Goal: Communication & Community: Answer question/provide support

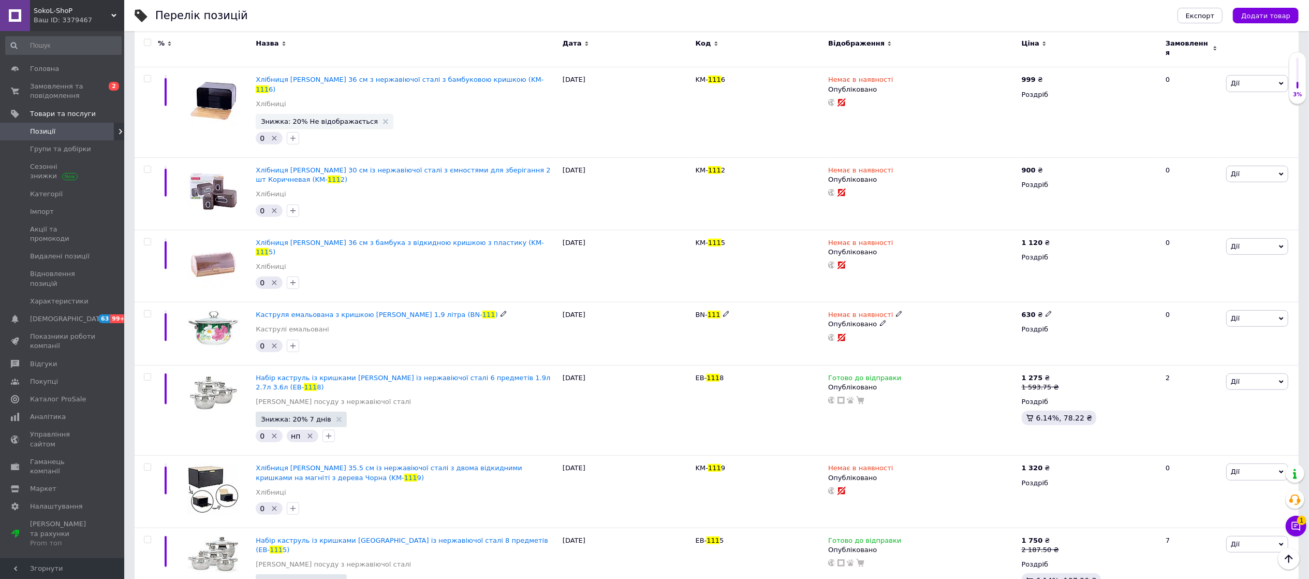
scroll to position [660, 0]
click at [1300, 525] on icon at bounding box center [1296, 526] width 10 height 10
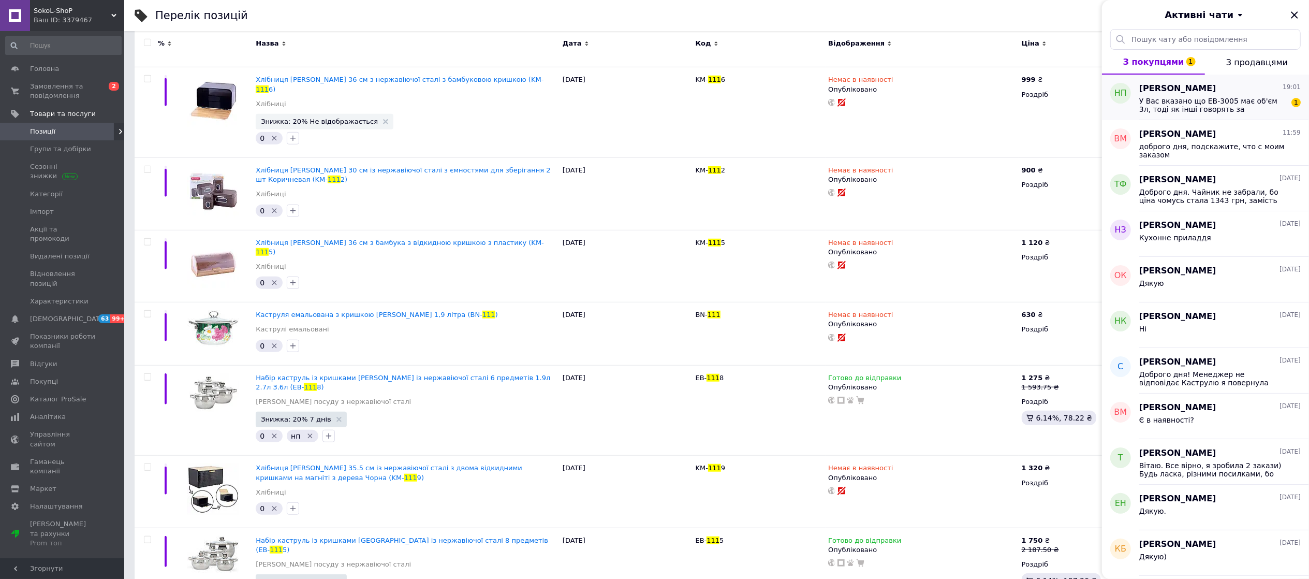
click at [1160, 94] on span "[PERSON_NAME]" at bounding box center [1178, 89] width 77 height 12
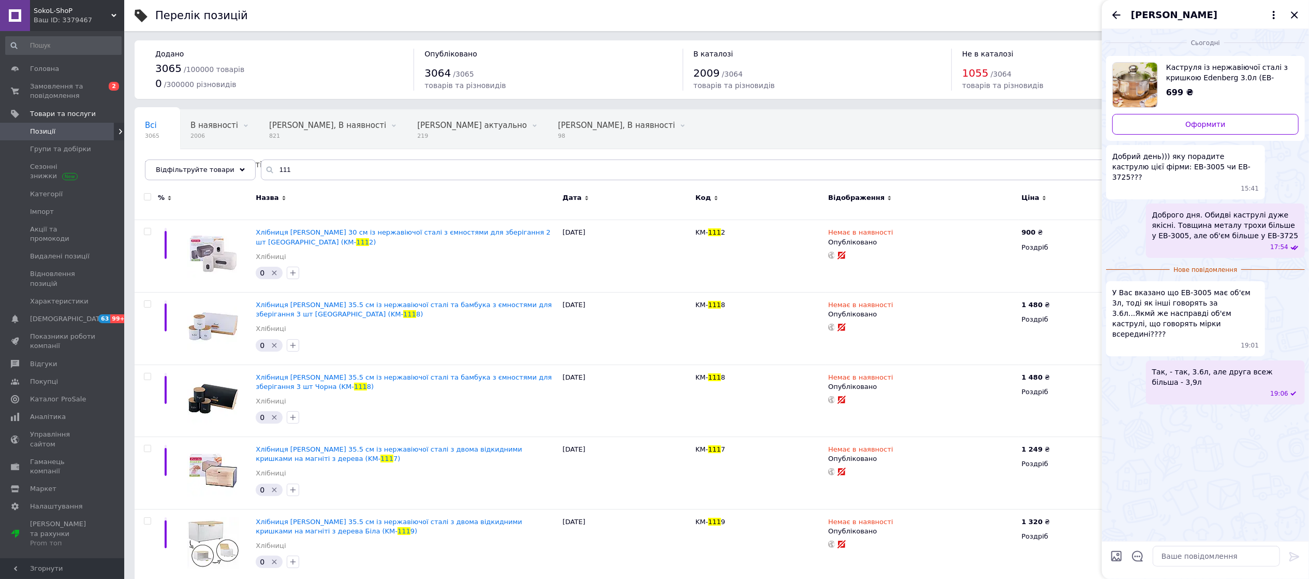
scroll to position [0, 0]
click at [297, 166] on input "111" at bounding box center [775, 170] width 1028 height 21
click at [1291, 16] on icon "Закрити" at bounding box center [1295, 15] width 12 height 12
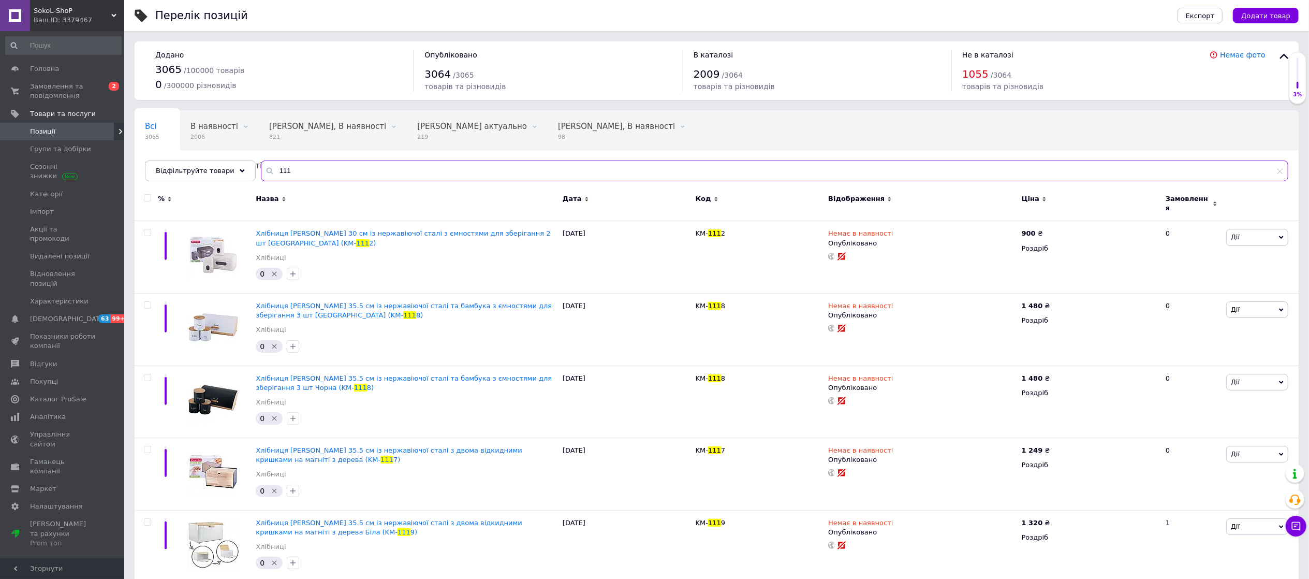
click at [332, 170] on input "111" at bounding box center [775, 170] width 1028 height 21
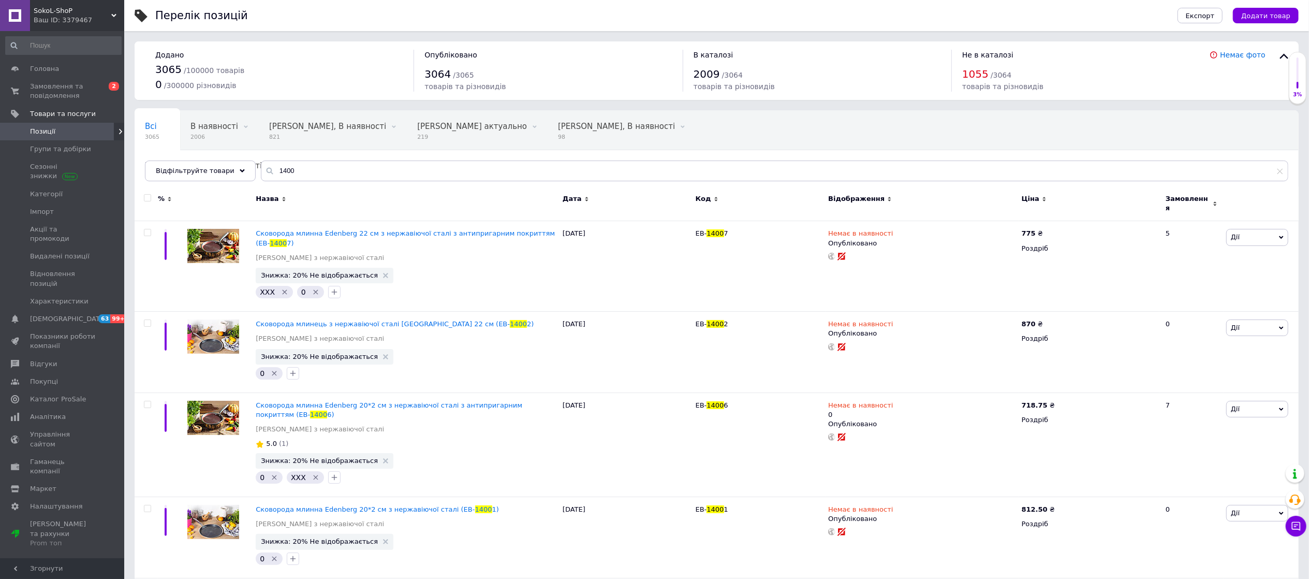
click at [705, 198] on span "Код" at bounding box center [704, 198] width 16 height 9
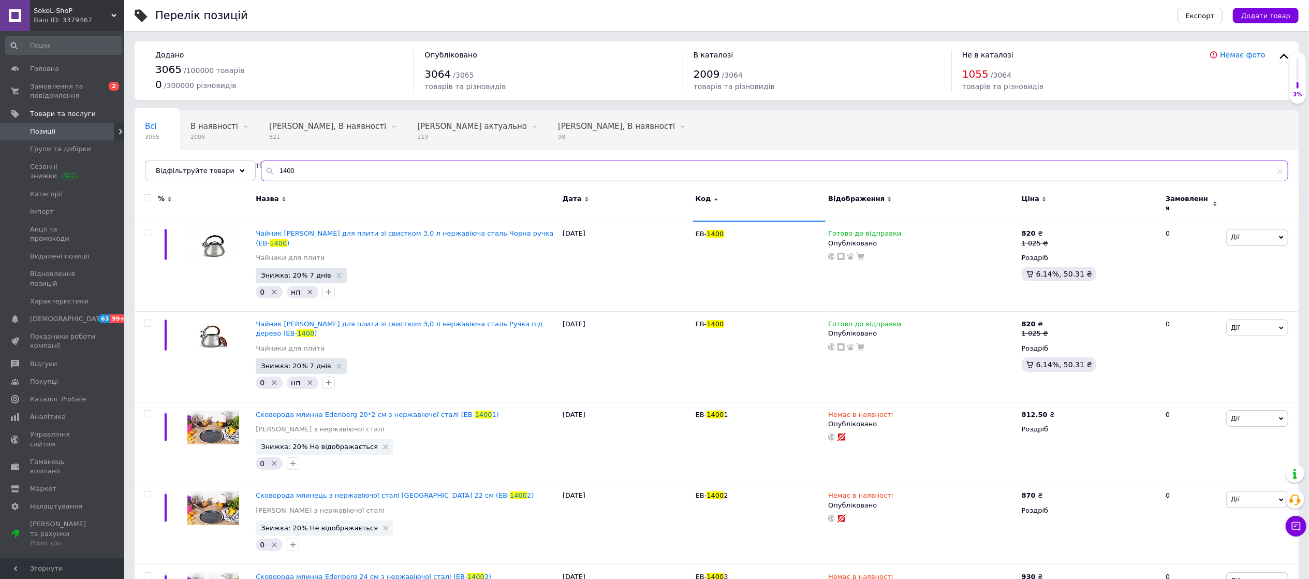
click at [297, 169] on input "1400" at bounding box center [775, 170] width 1028 height 21
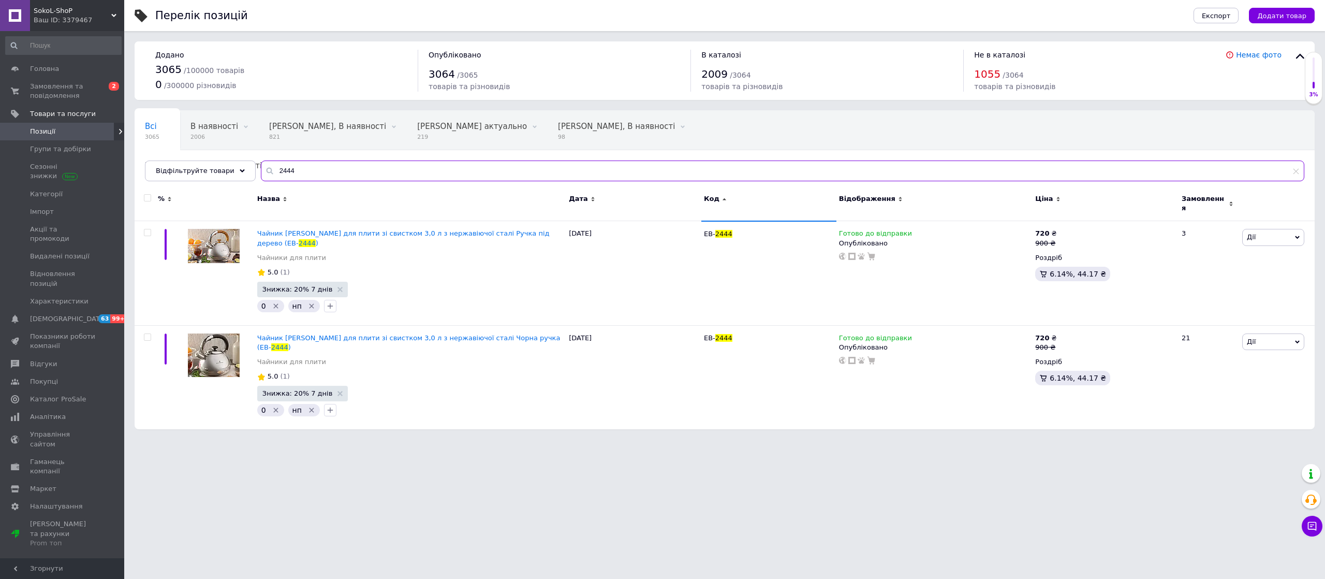
click at [288, 163] on input "2444" at bounding box center [783, 170] width 1044 height 21
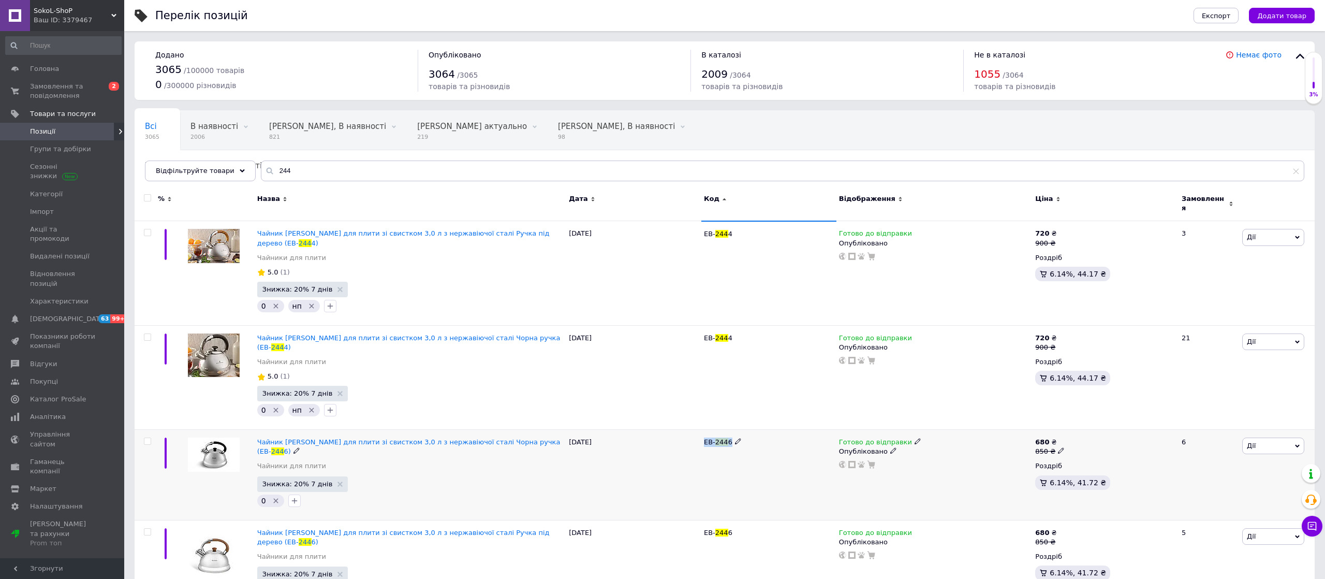
drag, startPoint x: 730, startPoint y: 421, endPoint x: 705, endPoint y: 417, distance: 25.7
click at [705, 437] on div "EB- 244 6" at bounding box center [769, 441] width 130 height 9
copy span "EB- 244 6"
click at [290, 163] on input "244" at bounding box center [783, 170] width 1044 height 21
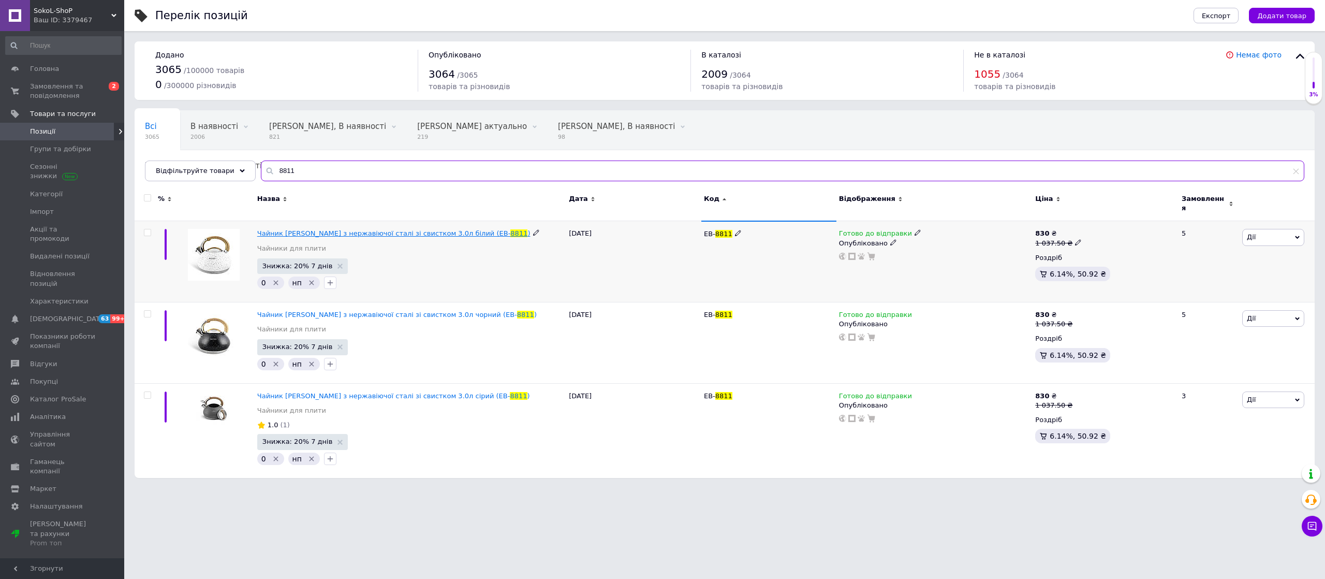
type input "8811"
drag, startPoint x: 727, startPoint y: 228, endPoint x: 703, endPoint y: 228, distance: 23.8
click at [704, 230] on span "EB- 8811" at bounding box center [718, 234] width 28 height 8
copy span "EB- 8811"
click at [63, 85] on span "Замовлення та повідомлення" at bounding box center [63, 91] width 66 height 19
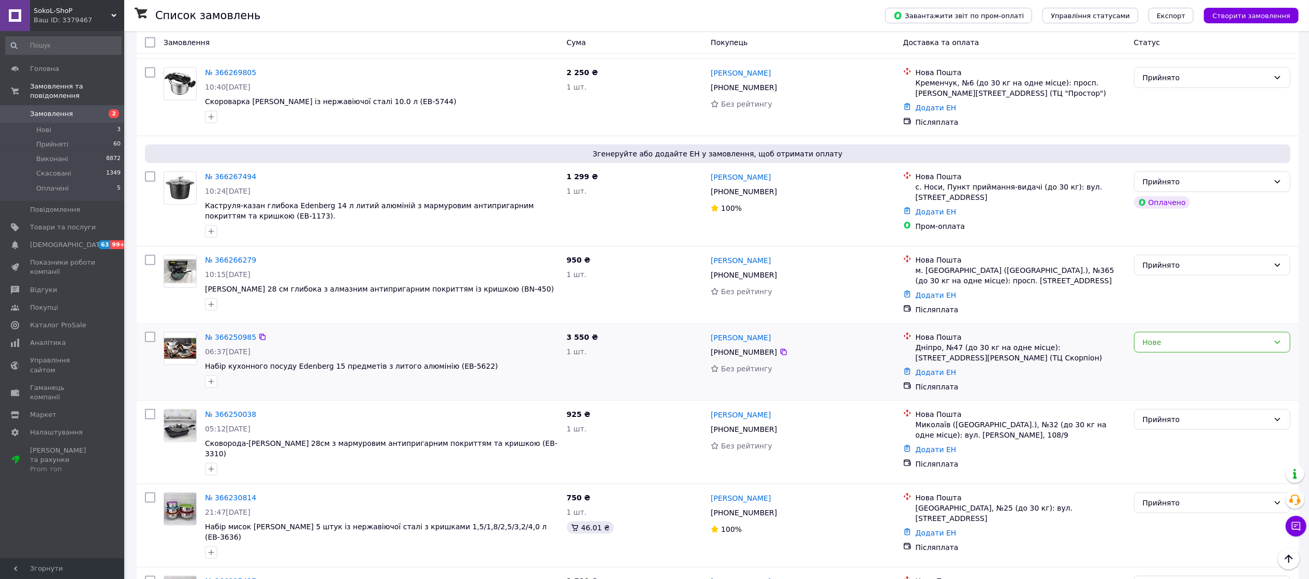
scroll to position [1139, 0]
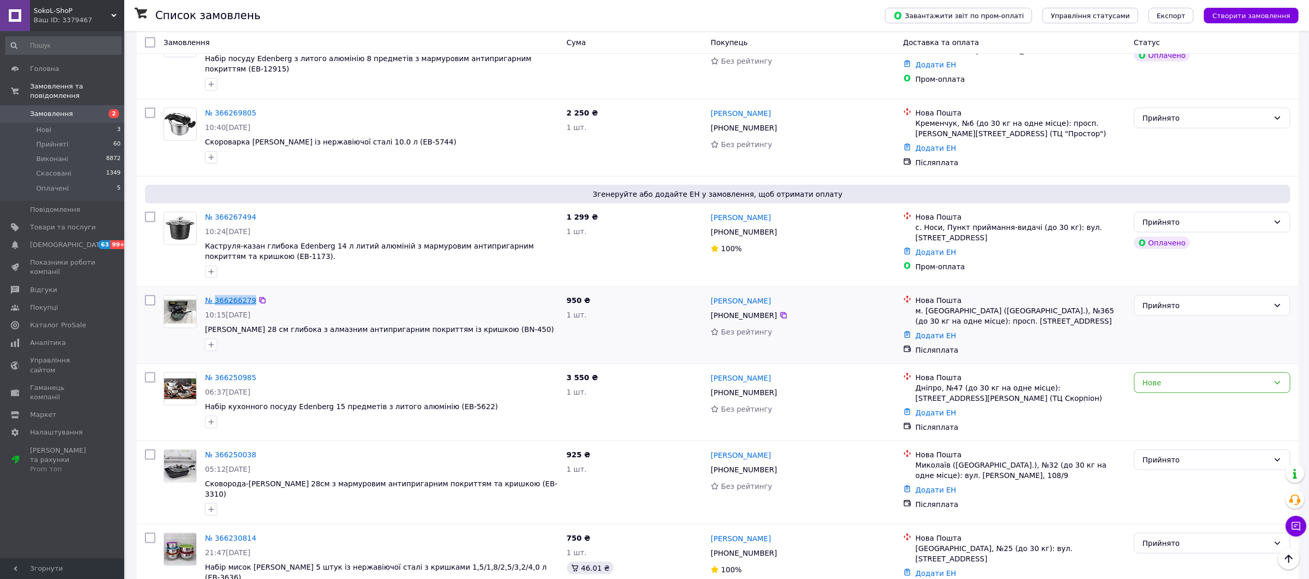
drag, startPoint x: 265, startPoint y: 258, endPoint x: 226, endPoint y: 262, distance: 39.6
click at [214, 294] on div "№ 366266279" at bounding box center [382, 300] width 356 height 12
copy div "366266279"
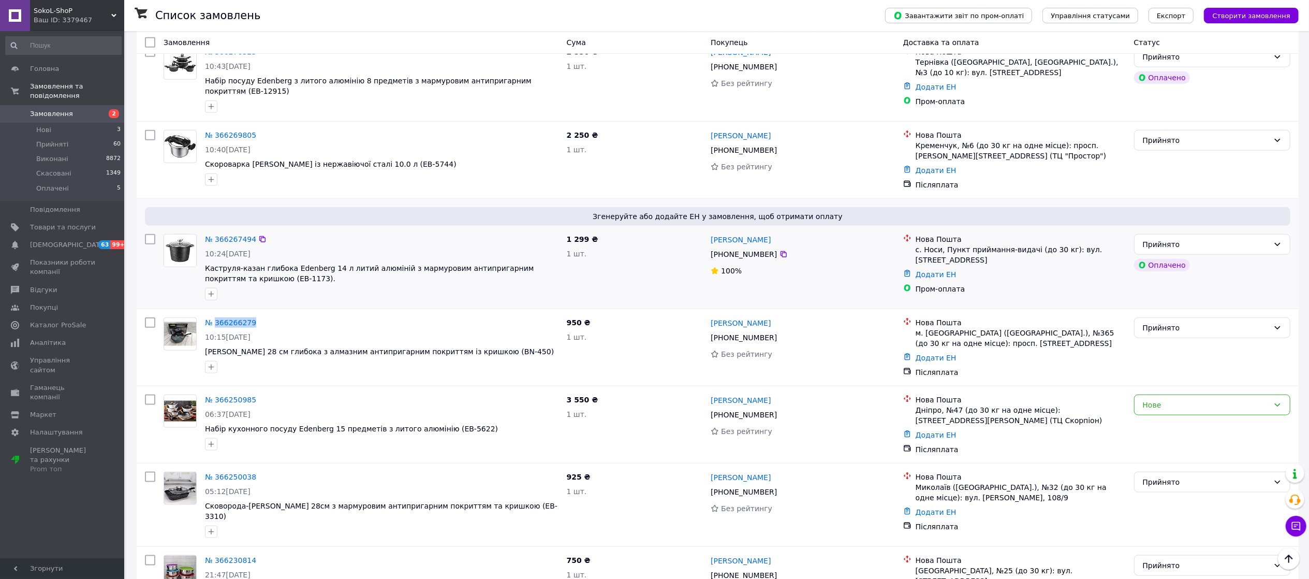
scroll to position [1104, 0]
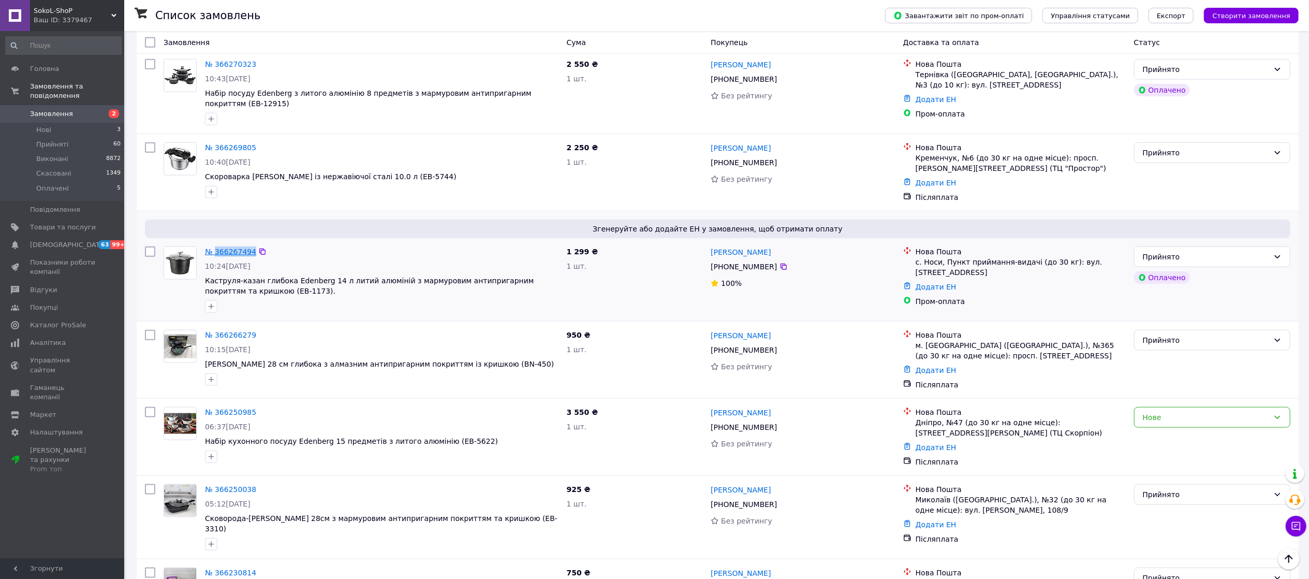
drag, startPoint x: 272, startPoint y: 211, endPoint x: 214, endPoint y: 217, distance: 58.3
click at [214, 245] on div "№ 366267494" at bounding box center [382, 251] width 356 height 12
copy div "366267494"
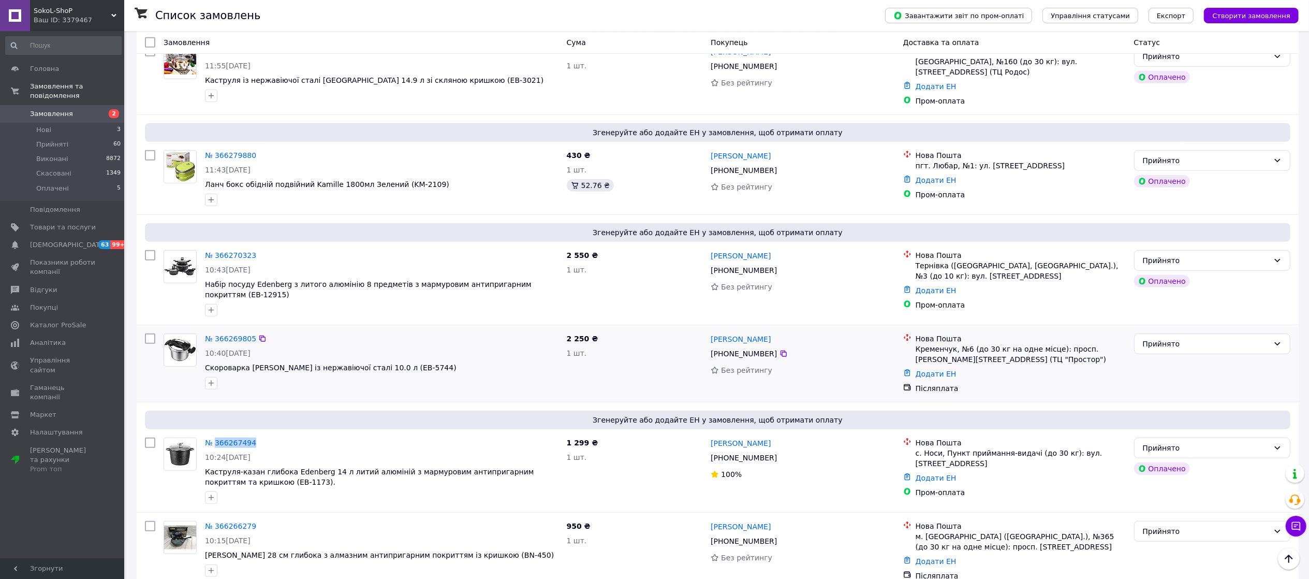
scroll to position [897, 0]
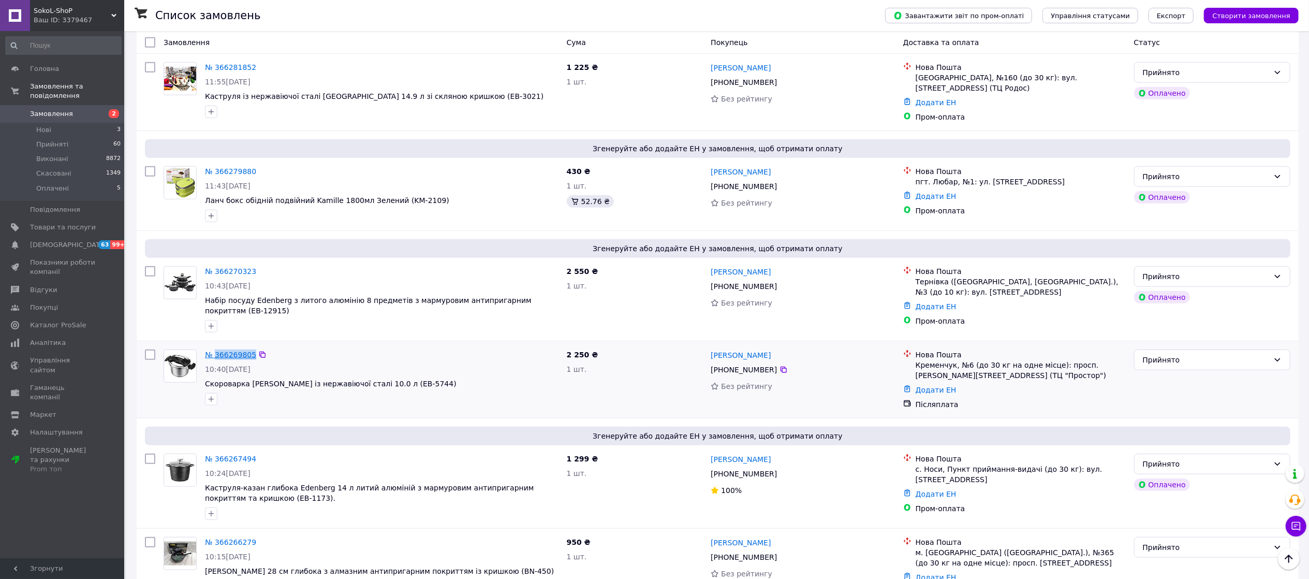
drag, startPoint x: 270, startPoint y: 316, endPoint x: 215, endPoint y: 316, distance: 54.4
click at [215, 348] on div "№ 366269805" at bounding box center [382, 354] width 356 height 12
copy div "366269805"
drag, startPoint x: 262, startPoint y: 226, endPoint x: 216, endPoint y: 230, distance: 45.7
click at [216, 265] on div "№ 366270323" at bounding box center [382, 271] width 356 height 12
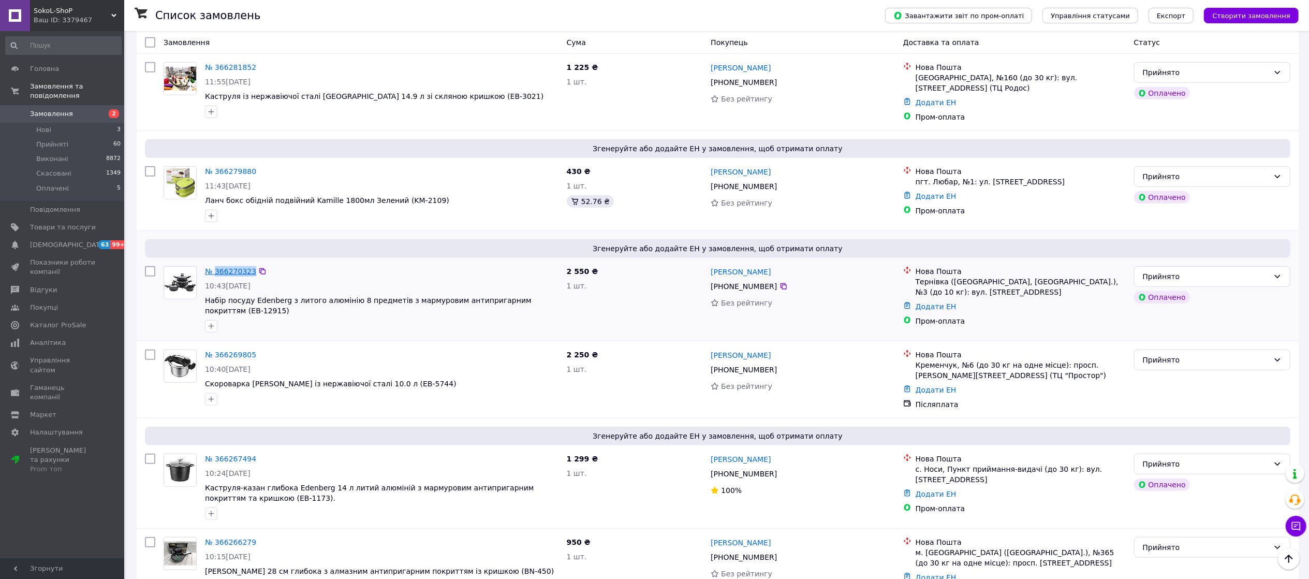
copy div "366270323"
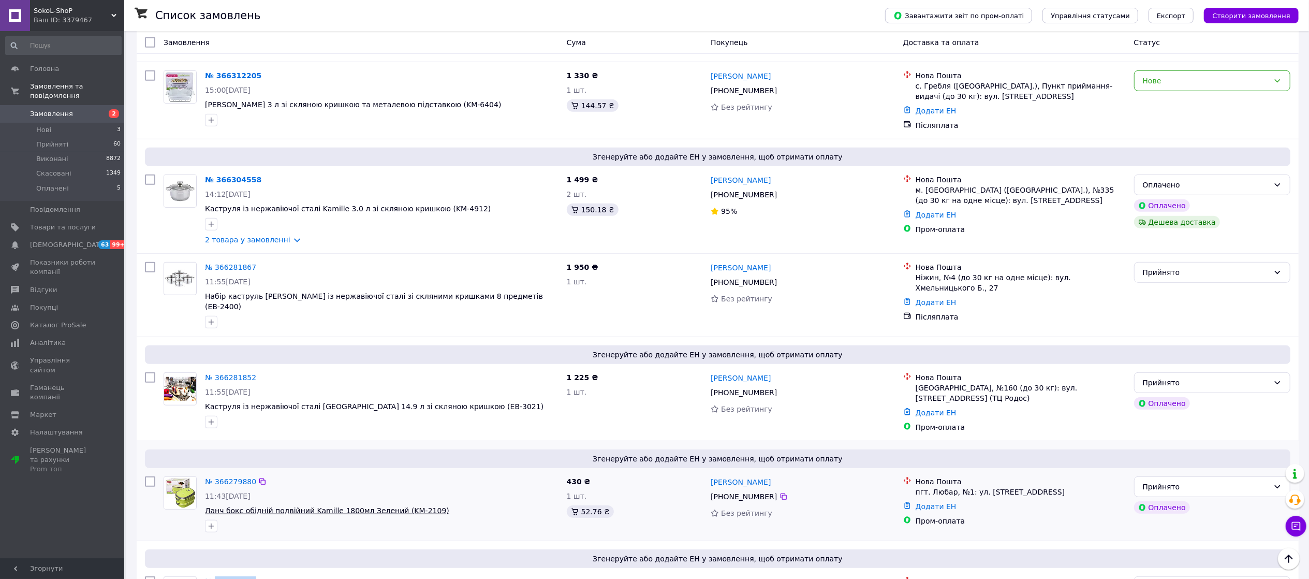
scroll to position [587, 0]
drag, startPoint x: 268, startPoint y: 240, endPoint x: 216, endPoint y: 245, distance: 52.0
click at [216, 261] on div "№ 366281867" at bounding box center [382, 267] width 356 height 12
copy div "366281867"
drag, startPoint x: 264, startPoint y: 340, endPoint x: 230, endPoint y: 341, distance: 33.7
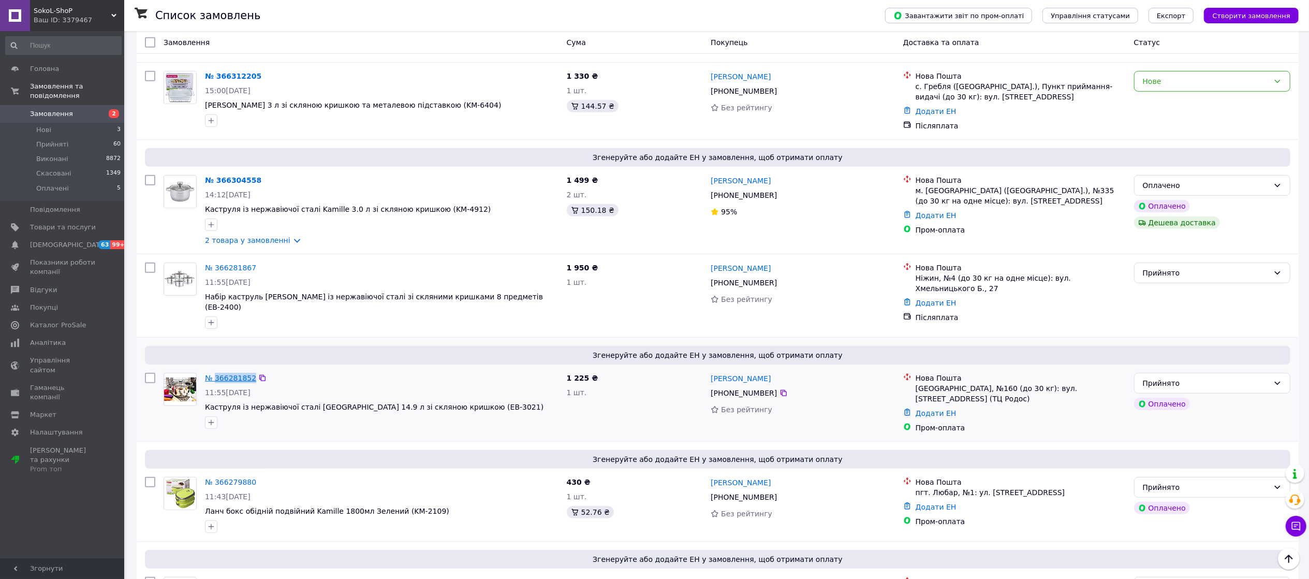
click at [215, 372] on div "№ 366281852" at bounding box center [382, 378] width 356 height 12
copy div "366281852"
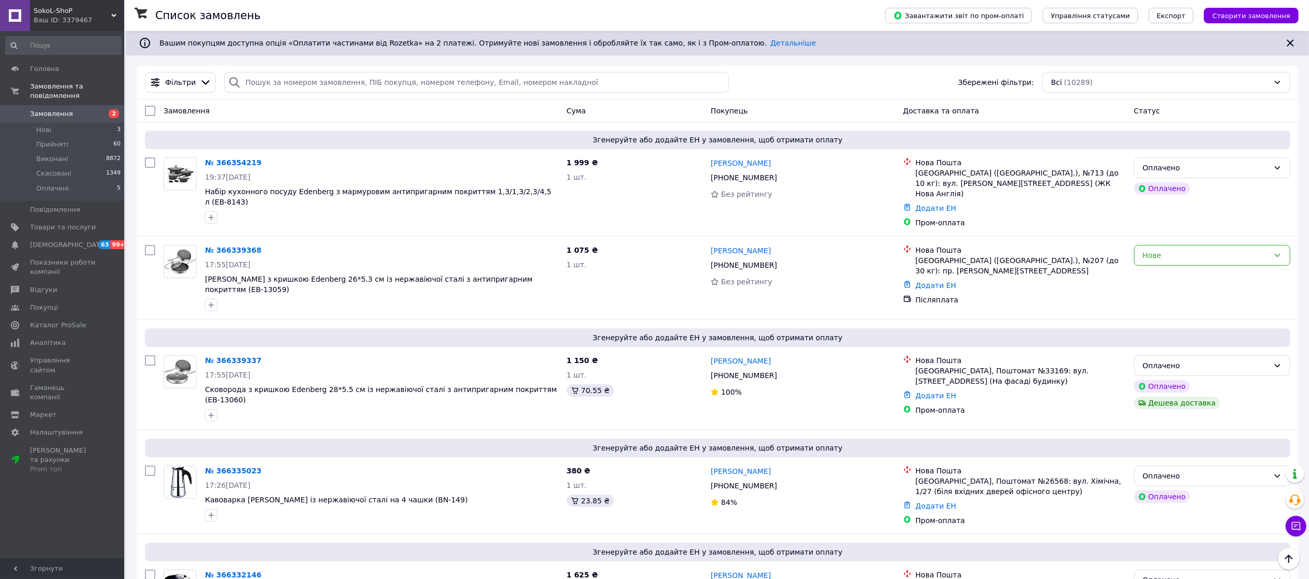
scroll to position [0, 0]
drag, startPoint x: 272, startPoint y: 240, endPoint x: 217, endPoint y: 238, distance: 54.4
click at [217, 244] on div "№ 366339368" at bounding box center [382, 250] width 356 height 12
copy div "366339368"
drag, startPoint x: 274, startPoint y: 165, endPoint x: 216, endPoint y: 160, distance: 57.7
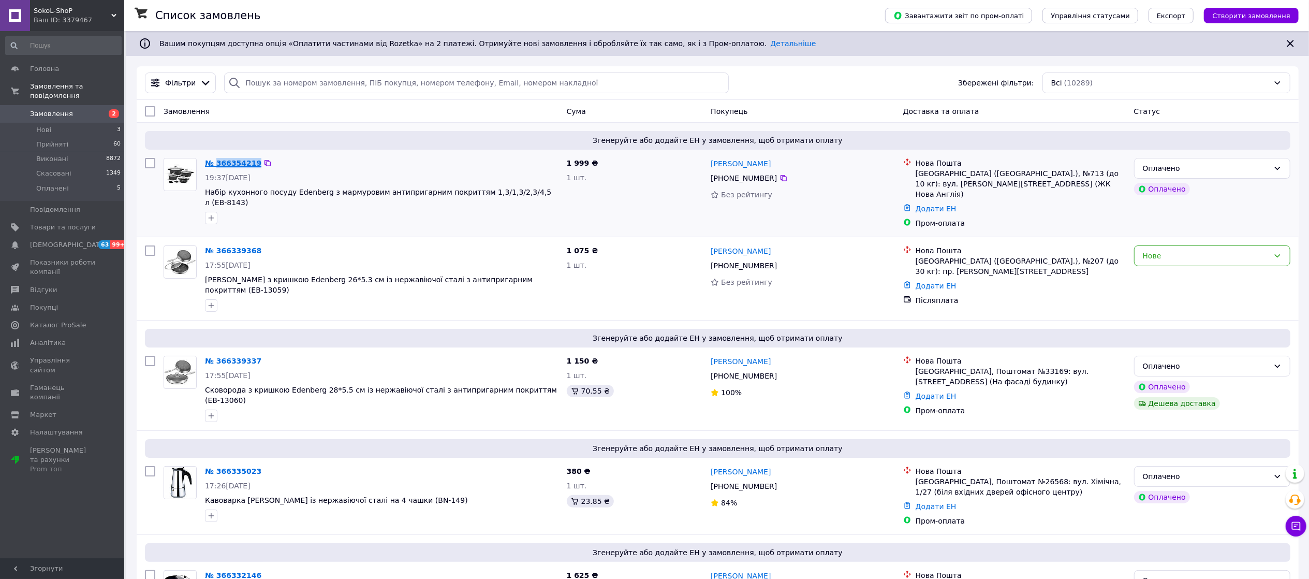
click at [216, 160] on div "№ 366354219" at bounding box center [382, 163] width 356 height 12
copy div "366354219"
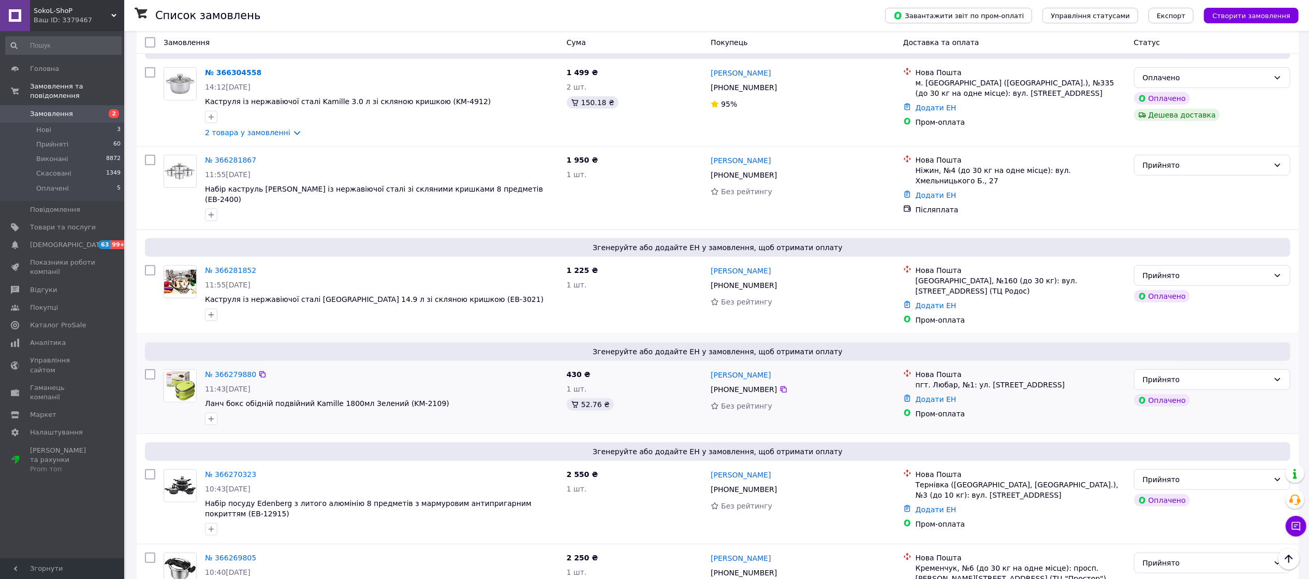
scroll to position [690, 0]
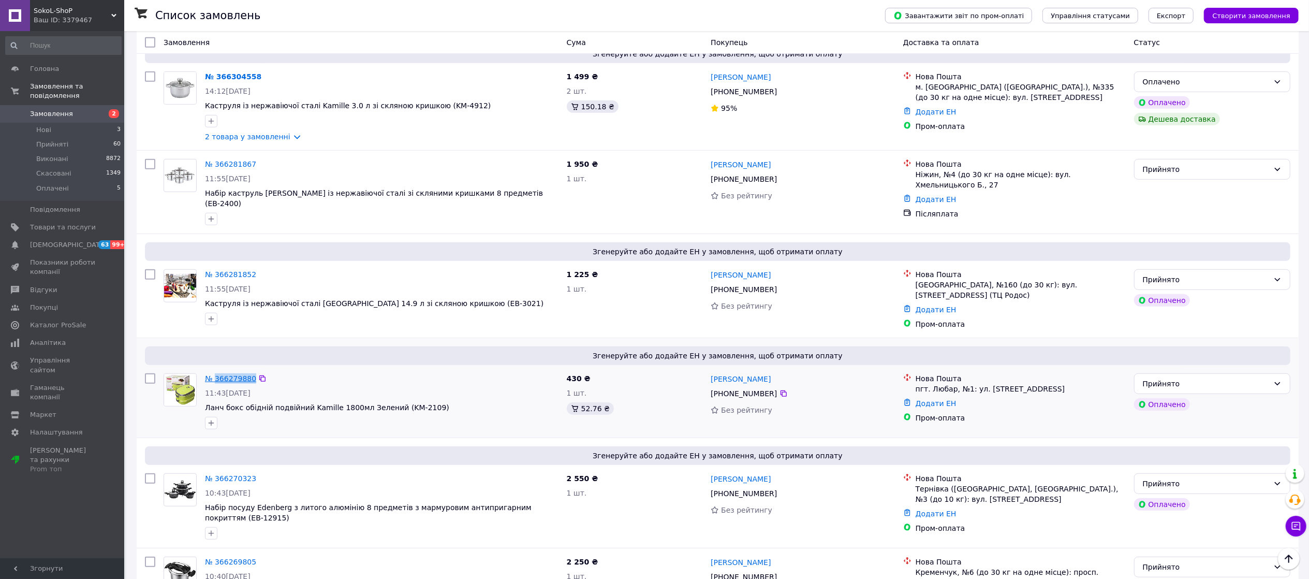
drag, startPoint x: 268, startPoint y: 335, endPoint x: 224, endPoint y: 337, distance: 44.0
click at [218, 372] on div "№ 366279880" at bounding box center [382, 378] width 356 height 12
drag, startPoint x: 224, startPoint y: 337, endPoint x: 282, endPoint y: 340, distance: 58.1
click at [282, 372] on div "№ 366279880" at bounding box center [382, 378] width 356 height 12
click at [274, 372] on div "№ 366279880" at bounding box center [382, 378] width 356 height 12
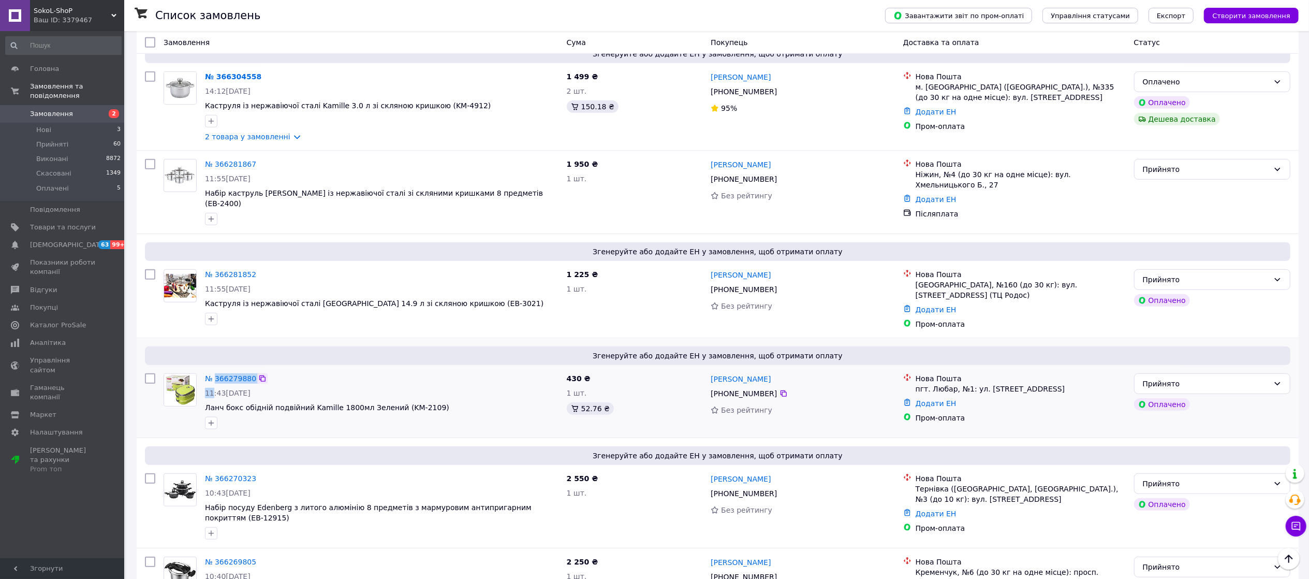
drag, startPoint x: 274, startPoint y: 337, endPoint x: 258, endPoint y: 337, distance: 16.1
click at [245, 372] on div "№ 366279880" at bounding box center [382, 378] width 356 height 12
click at [264, 372] on div "№ 366279880" at bounding box center [382, 378] width 356 height 12
drag, startPoint x: 261, startPoint y: 338, endPoint x: 216, endPoint y: 339, distance: 45.6
click at [216, 372] on div "№ 366279880" at bounding box center [382, 378] width 356 height 12
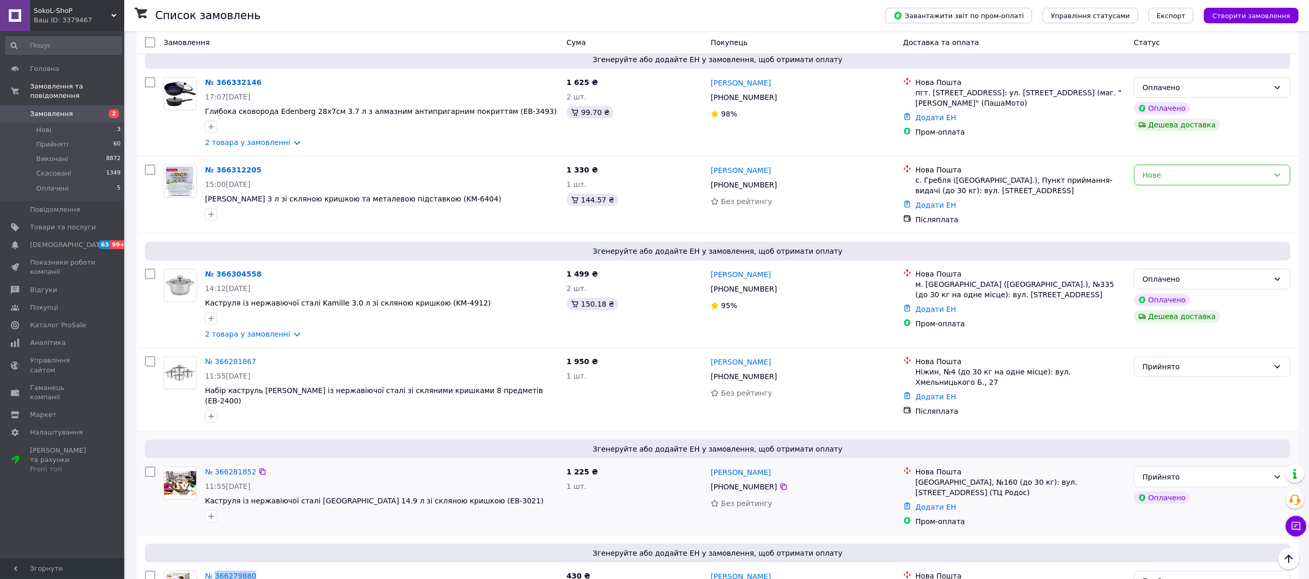
scroll to position [483, 0]
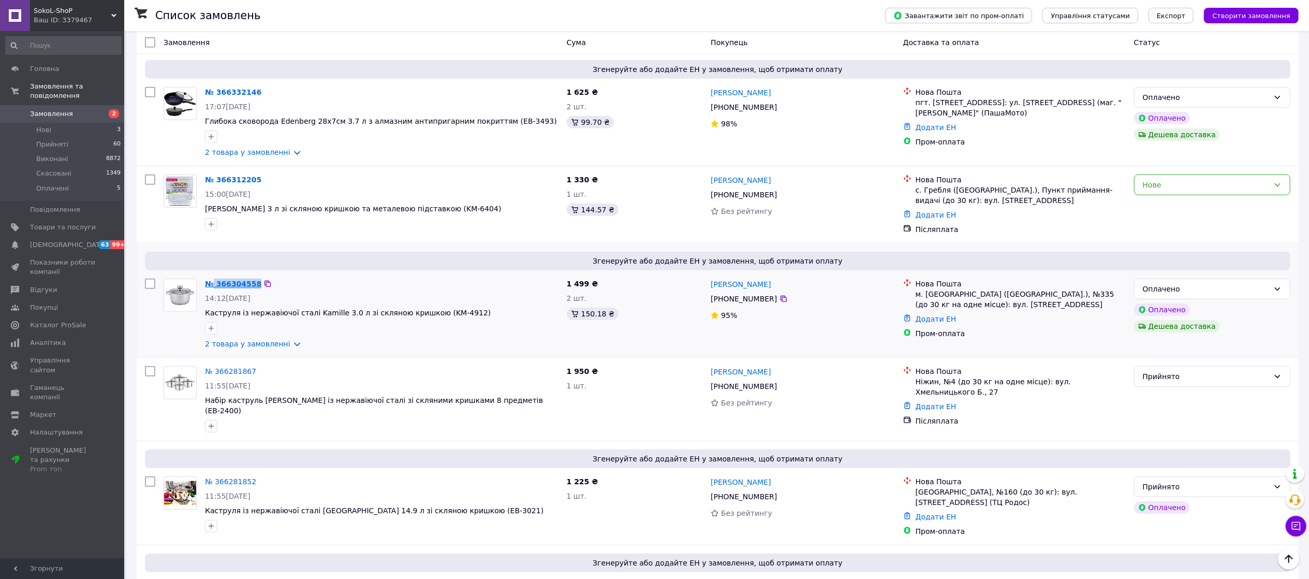
drag, startPoint x: 275, startPoint y: 254, endPoint x: 214, endPoint y: 259, distance: 61.3
click at [214, 278] on div "№ 366304558" at bounding box center [382, 284] width 356 height 12
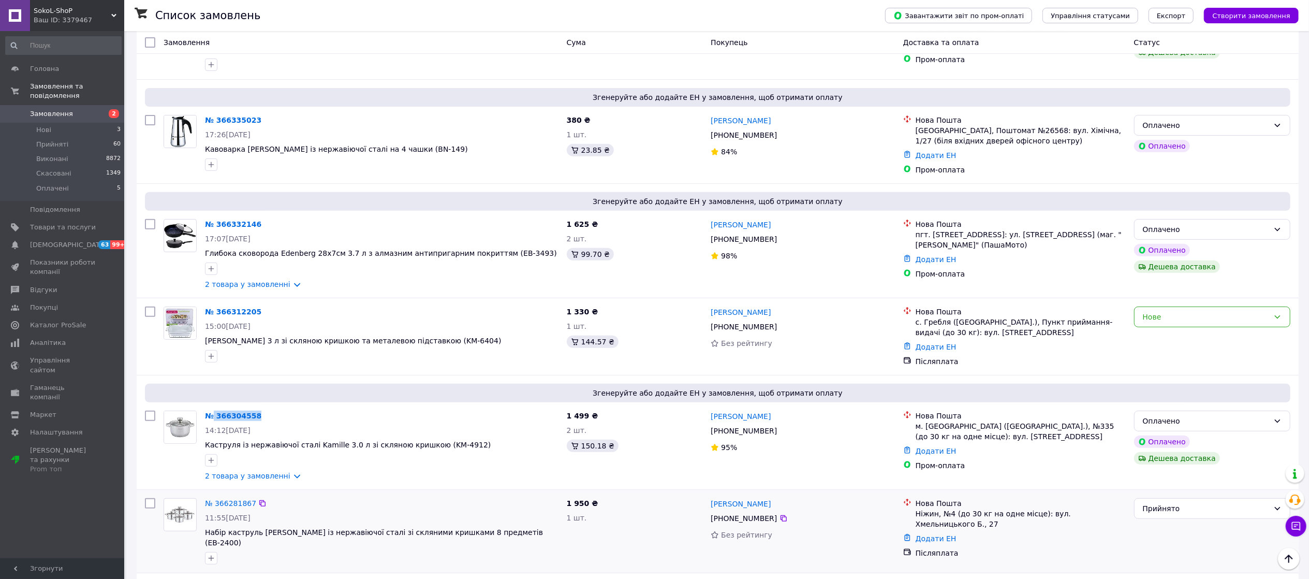
scroll to position [345, 0]
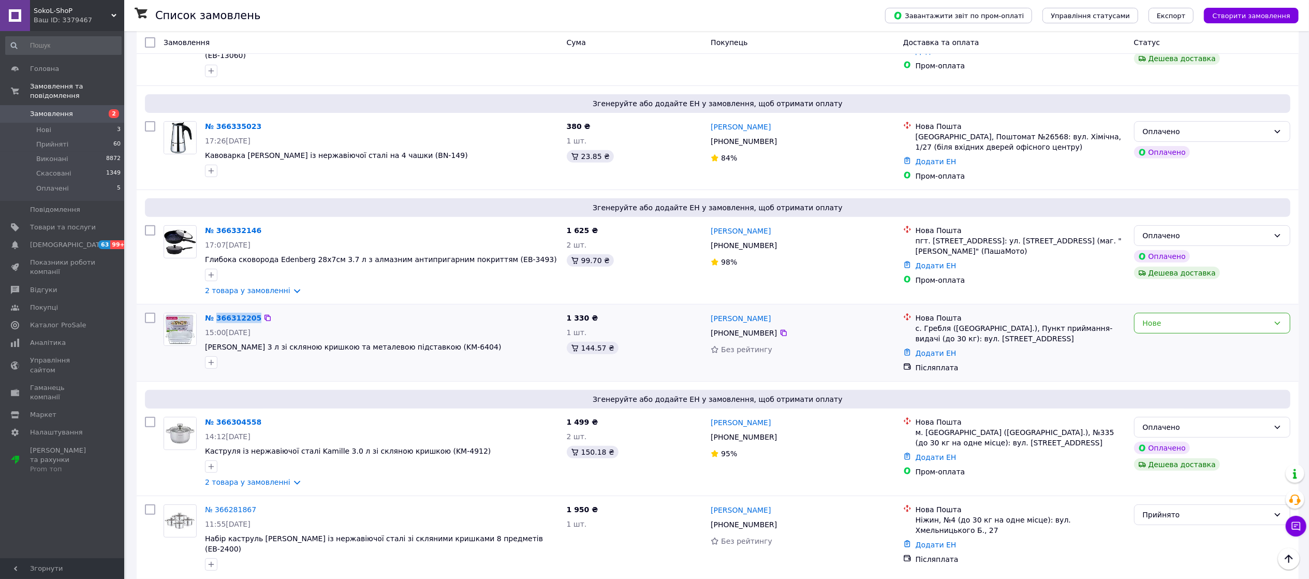
drag, startPoint x: 266, startPoint y: 289, endPoint x: 215, endPoint y: 298, distance: 51.4
click at [215, 312] on div "№ 366312205" at bounding box center [382, 318] width 356 height 12
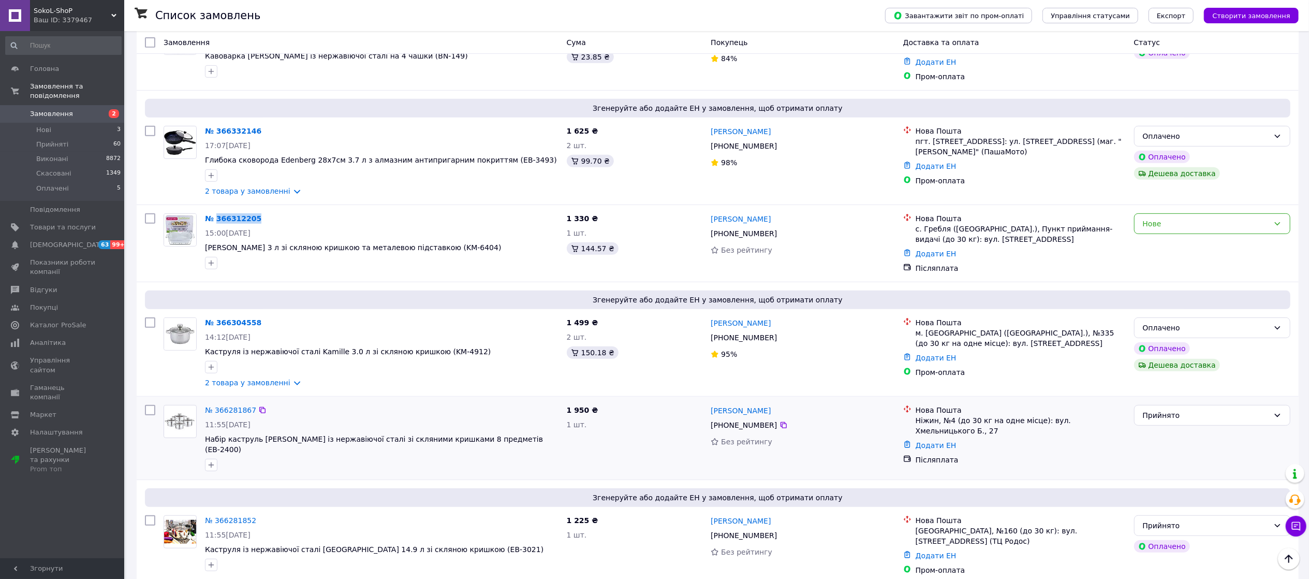
scroll to position [448, 0]
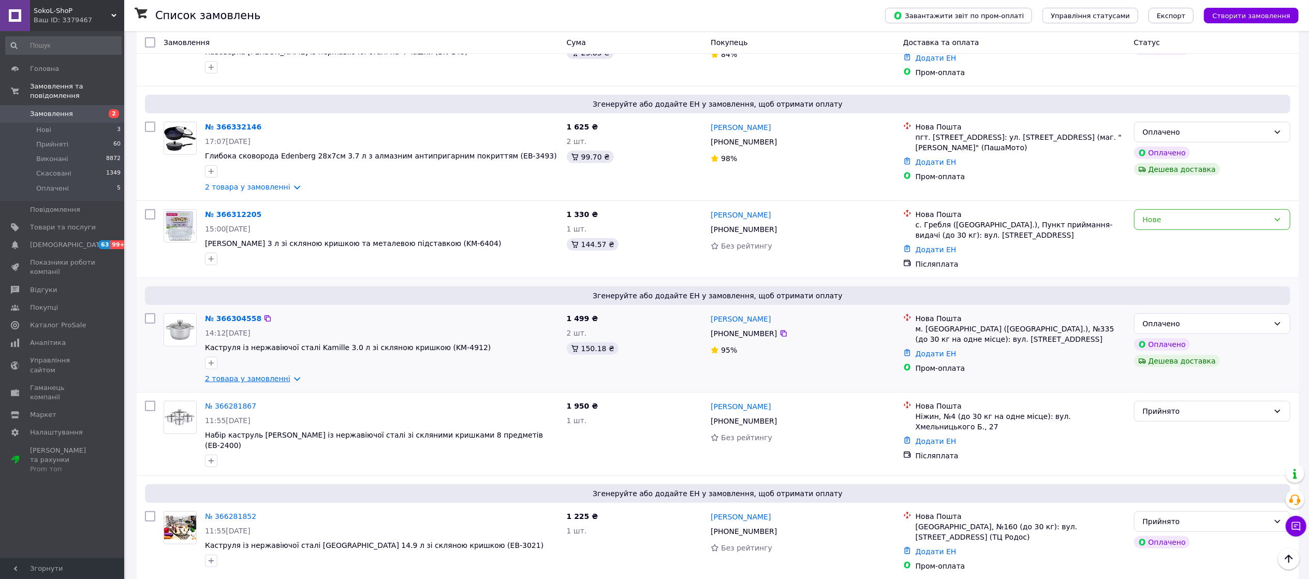
click at [284, 374] on link "2 товара у замовленні" at bounding box center [247, 378] width 85 height 8
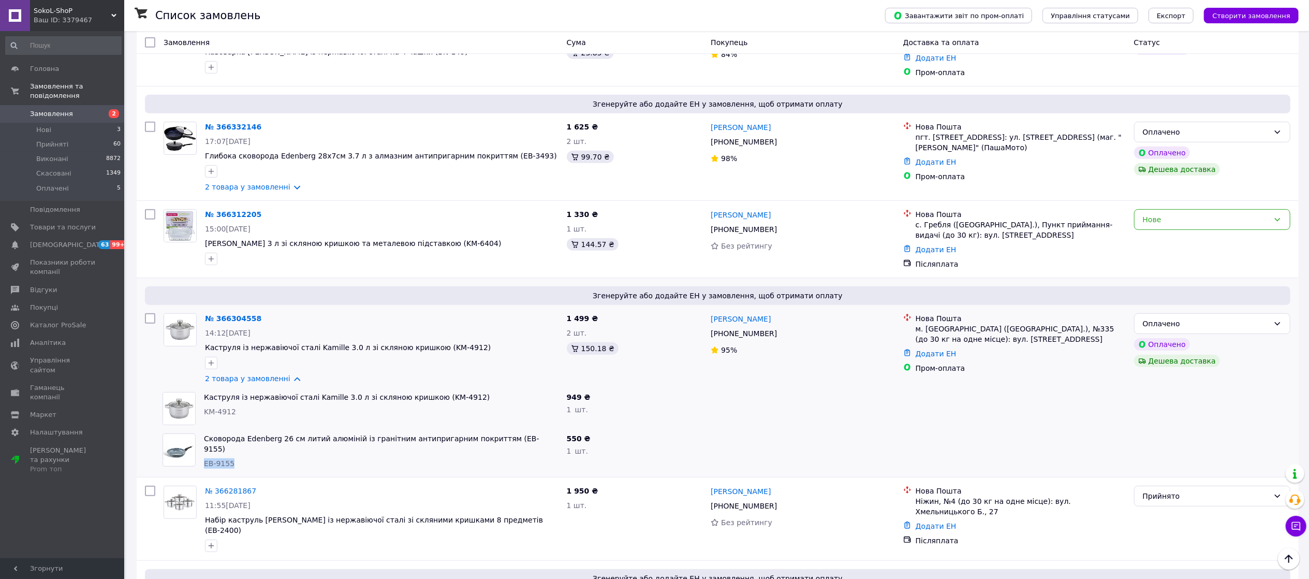
drag, startPoint x: 235, startPoint y: 425, endPoint x: 201, endPoint y: 430, distance: 34.0
click at [201, 430] on div "Сковорода Edenberg 26 см литий алюміній із гранітним антипригарним покриттям (E…" at bounding box center [381, 450] width 363 height 43
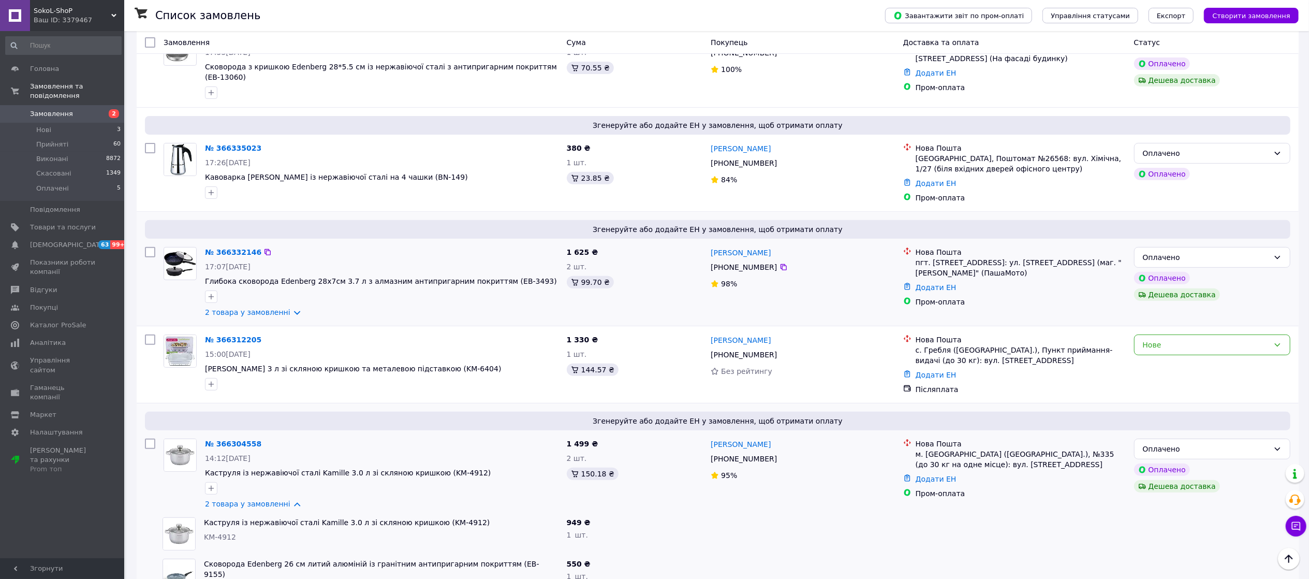
scroll to position [311, 0]
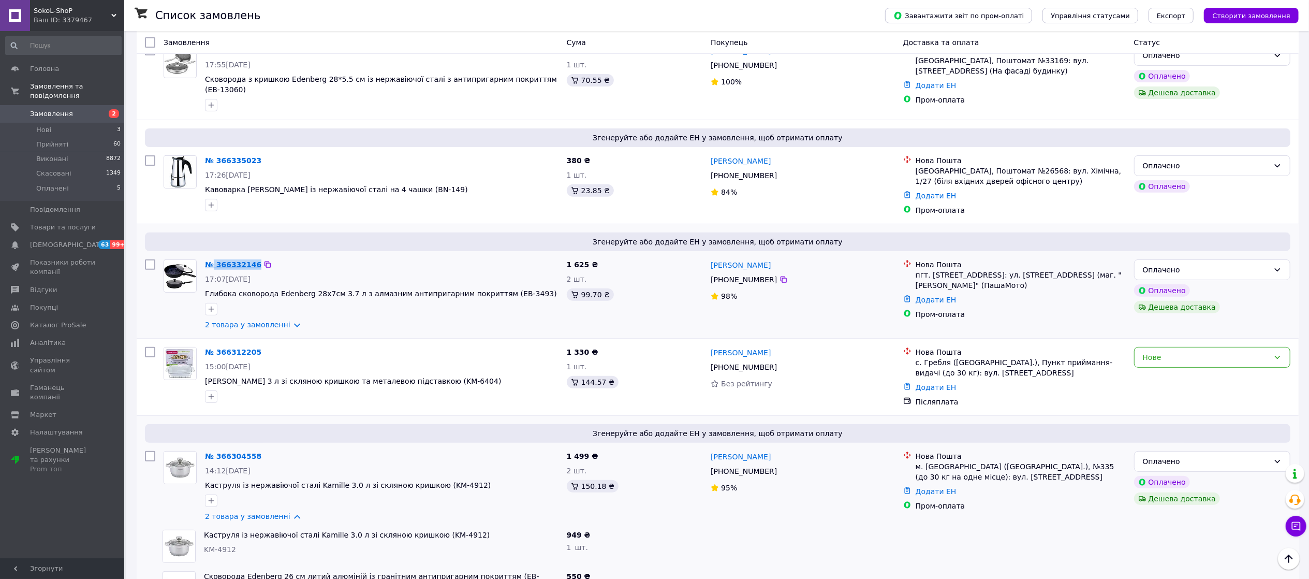
drag, startPoint x: 274, startPoint y: 239, endPoint x: 221, endPoint y: 237, distance: 53.4
click at [214, 258] on div "№ 366332146" at bounding box center [382, 264] width 356 height 12
click at [284, 320] on link "2 товара у замовленні" at bounding box center [247, 324] width 85 height 8
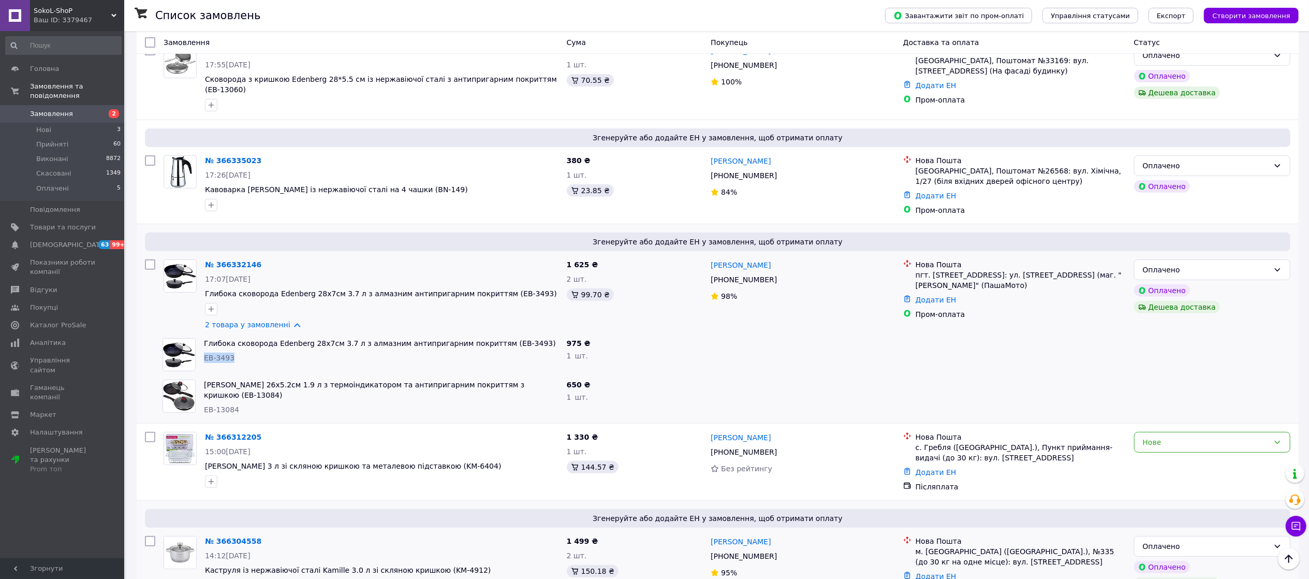
drag, startPoint x: 235, startPoint y: 326, endPoint x: 203, endPoint y: 332, distance: 31.7
click at [204, 353] on div "EB-3493" at bounding box center [381, 358] width 355 height 10
drag, startPoint x: 251, startPoint y: 376, endPoint x: 205, endPoint y: 382, distance: 46.4
click at [205, 382] on div "[PERSON_NAME] 26х5.2см 1.9 л з термоіндикатором та антипригарним покриттям з кр…" at bounding box center [381, 396] width 363 height 43
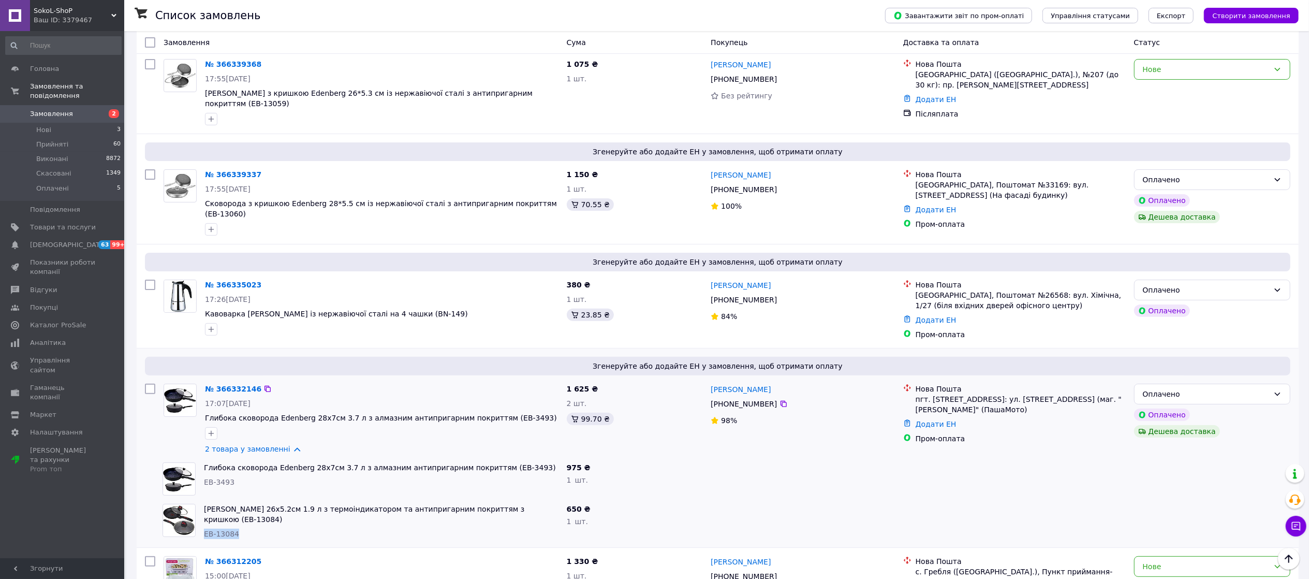
scroll to position [172, 0]
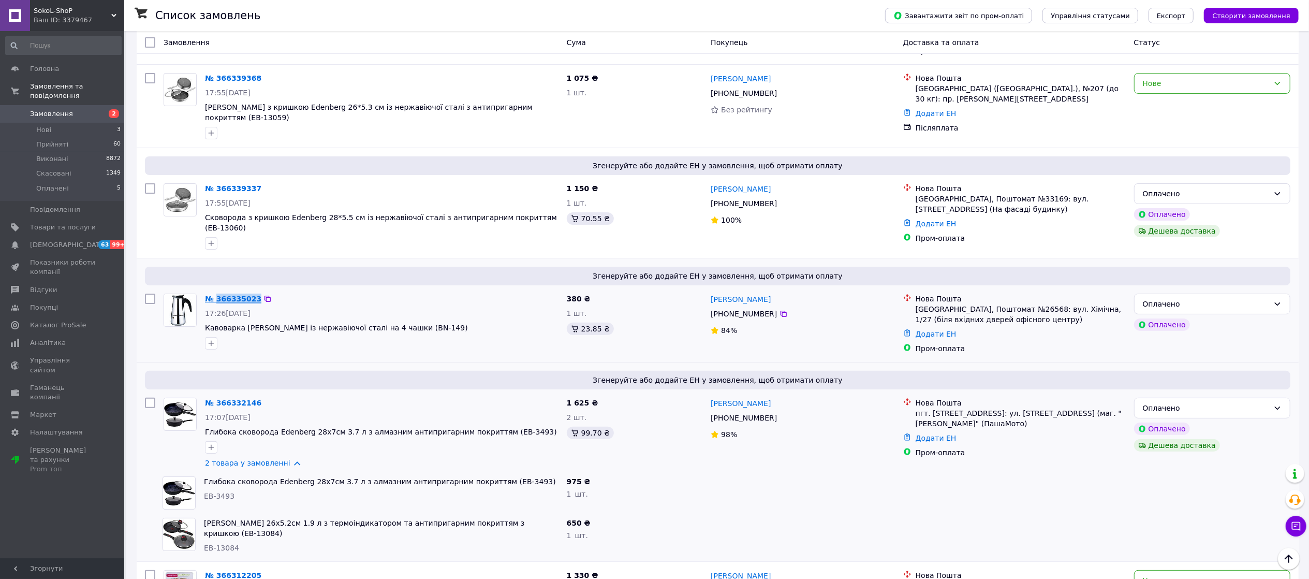
drag, startPoint x: 267, startPoint y: 272, endPoint x: 216, endPoint y: 271, distance: 51.3
click at [216, 293] on div "№ 366335023" at bounding box center [382, 299] width 356 height 12
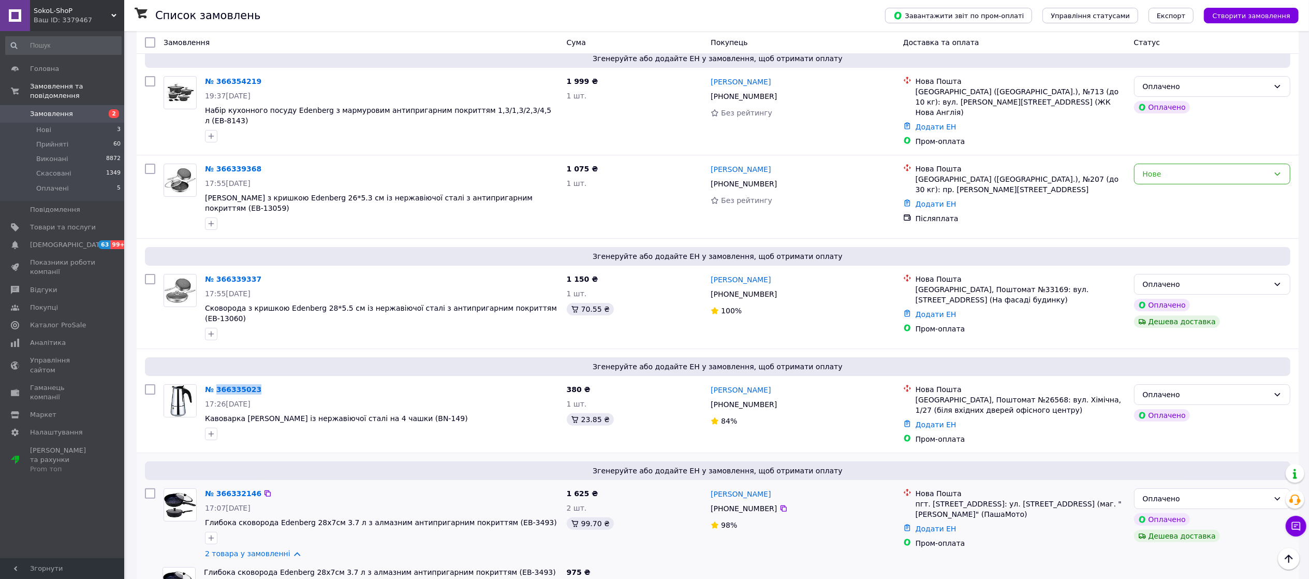
scroll to position [69, 0]
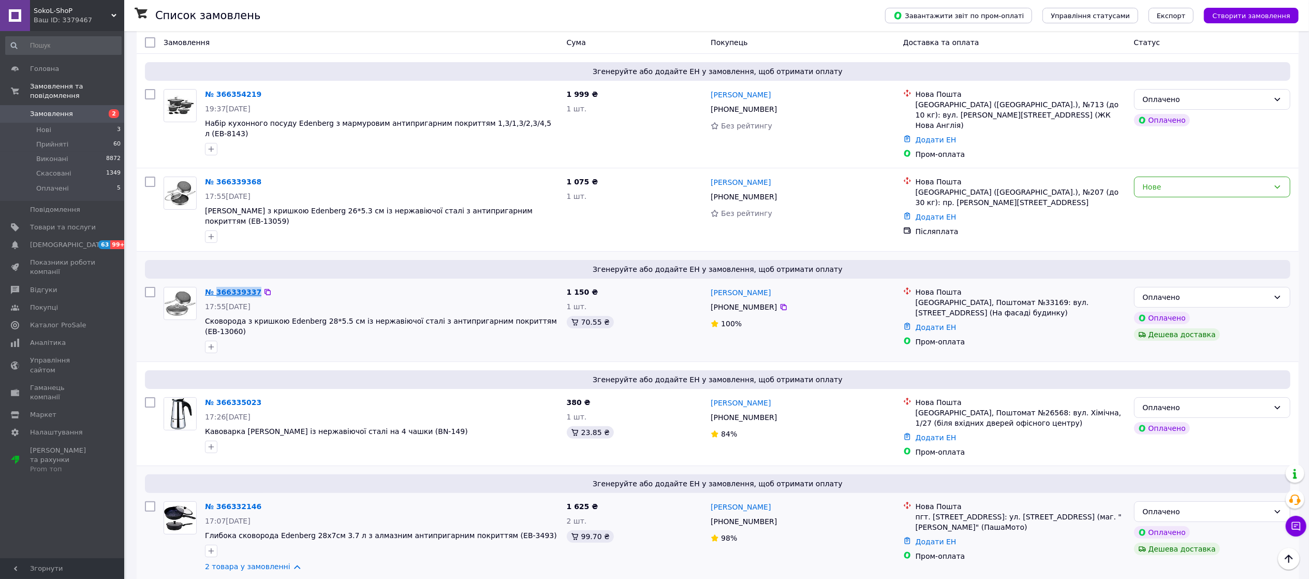
drag, startPoint x: 268, startPoint y: 269, endPoint x: 216, endPoint y: 272, distance: 52.4
click at [216, 286] on div "№ 366339337" at bounding box center [382, 292] width 356 height 12
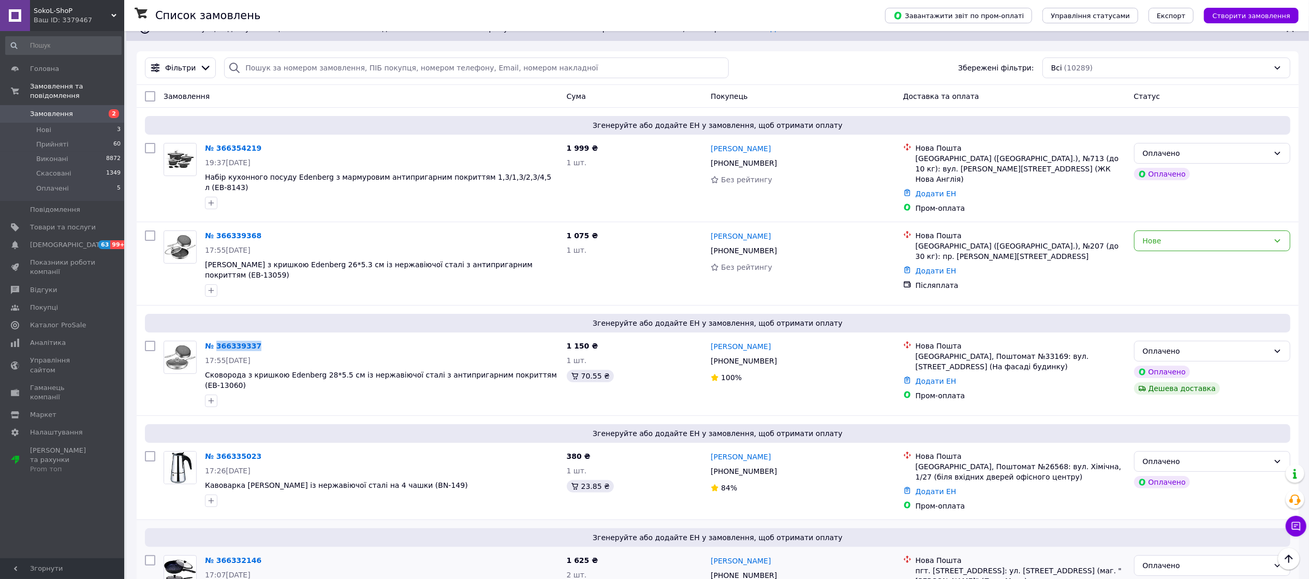
scroll to position [0, 0]
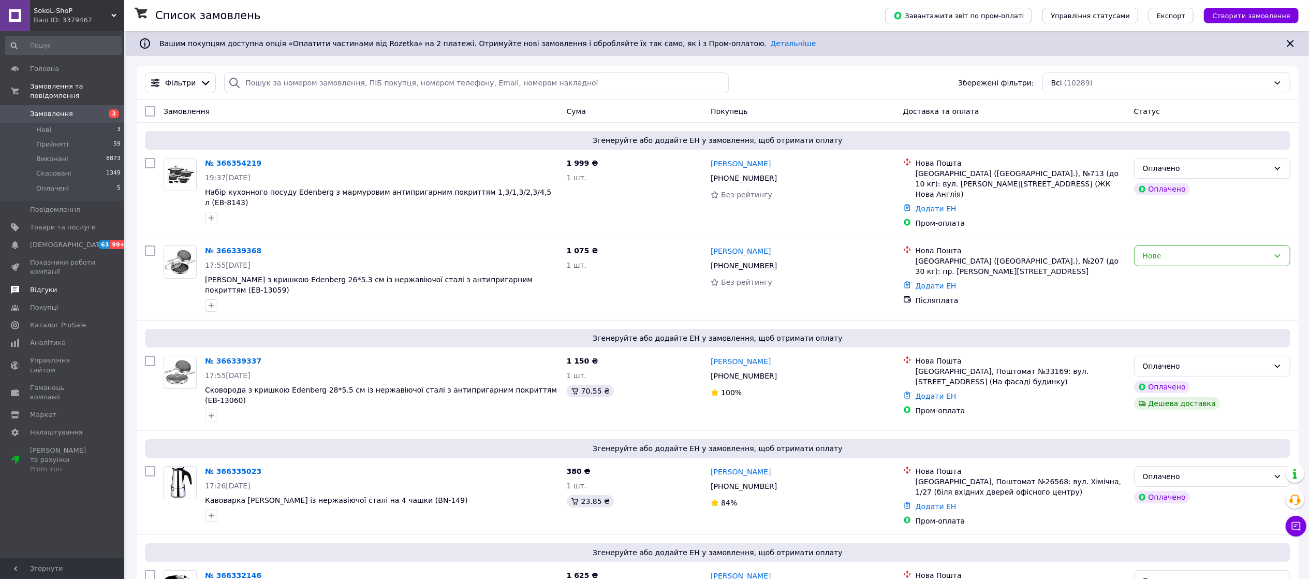
click at [42, 285] on span "Відгуки" at bounding box center [43, 289] width 27 height 9
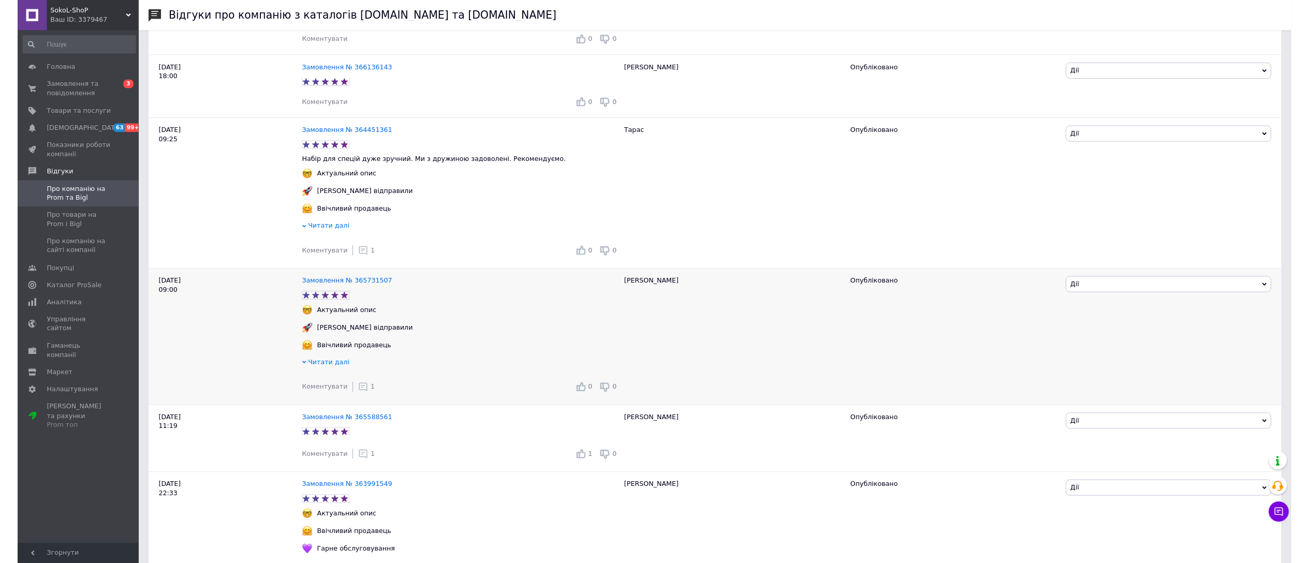
scroll to position [311, 0]
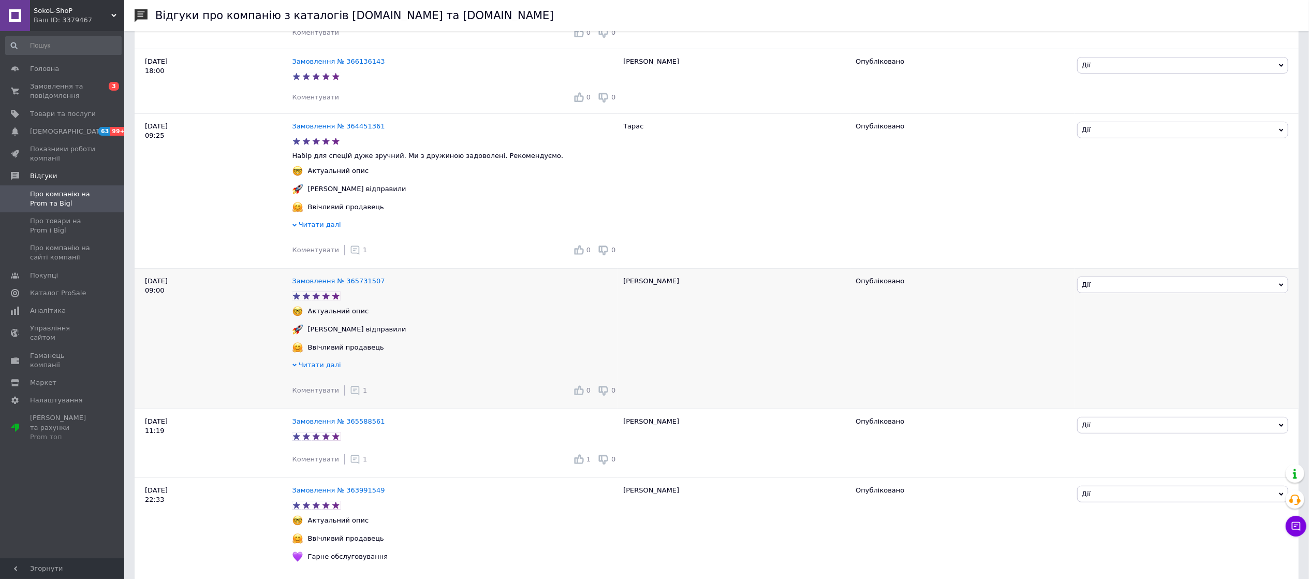
drag, startPoint x: 345, startPoint y: 401, endPoint x: 350, endPoint y: 383, distance: 18.8
click at [350, 396] on icon at bounding box center [355, 390] width 10 height 10
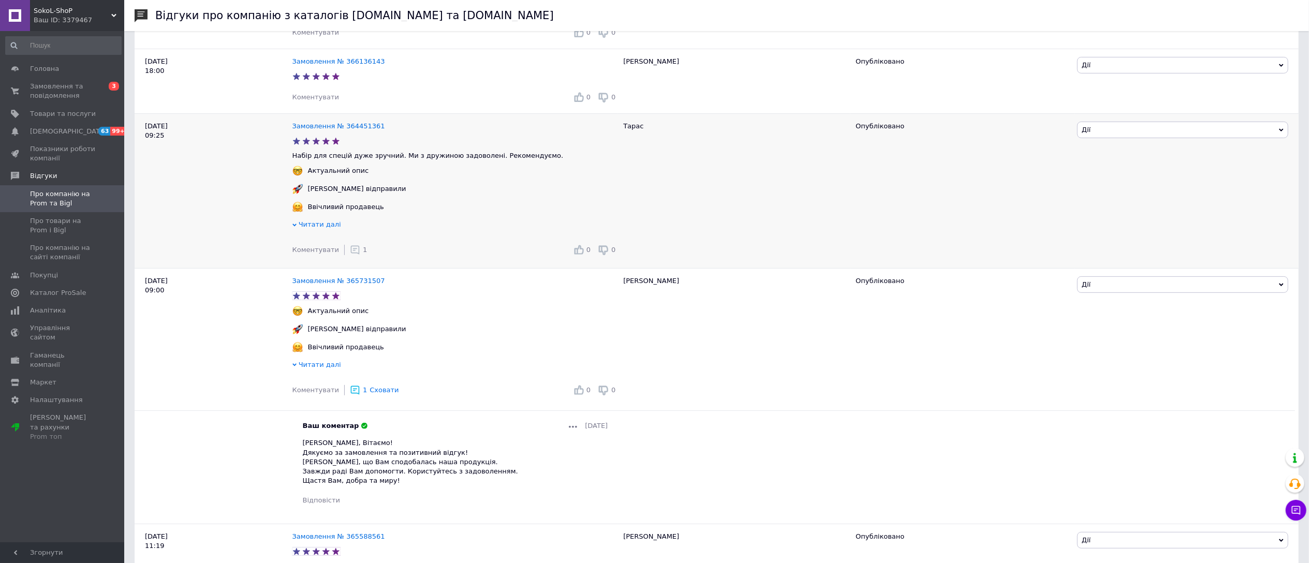
click at [350, 255] on icon at bounding box center [355, 250] width 10 height 10
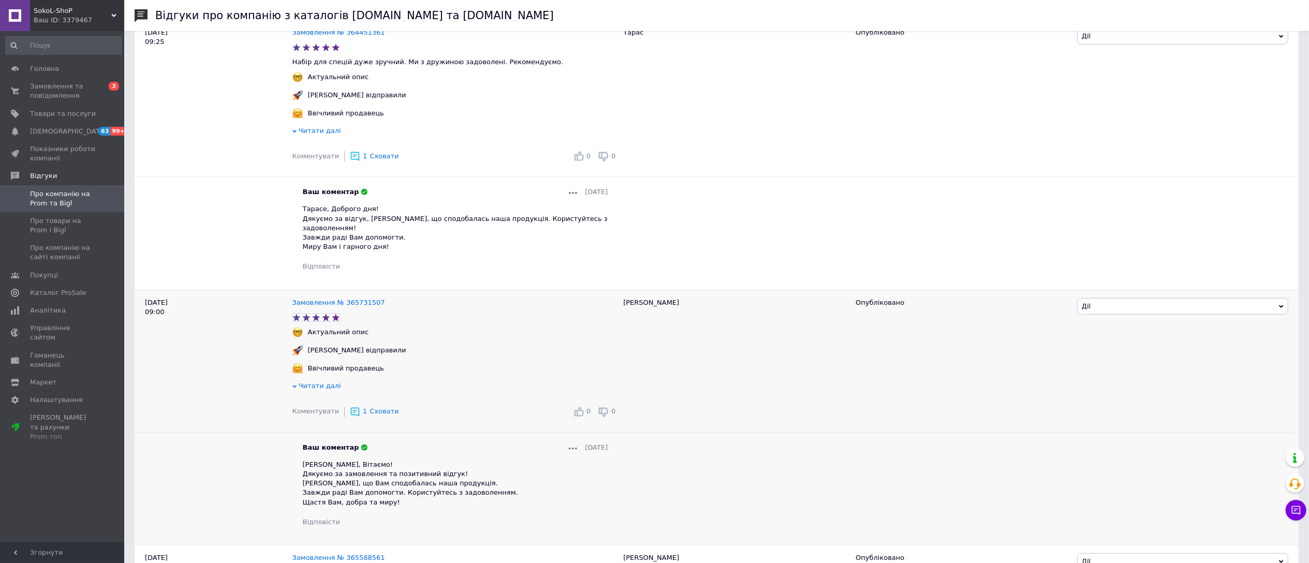
scroll to position [414, 0]
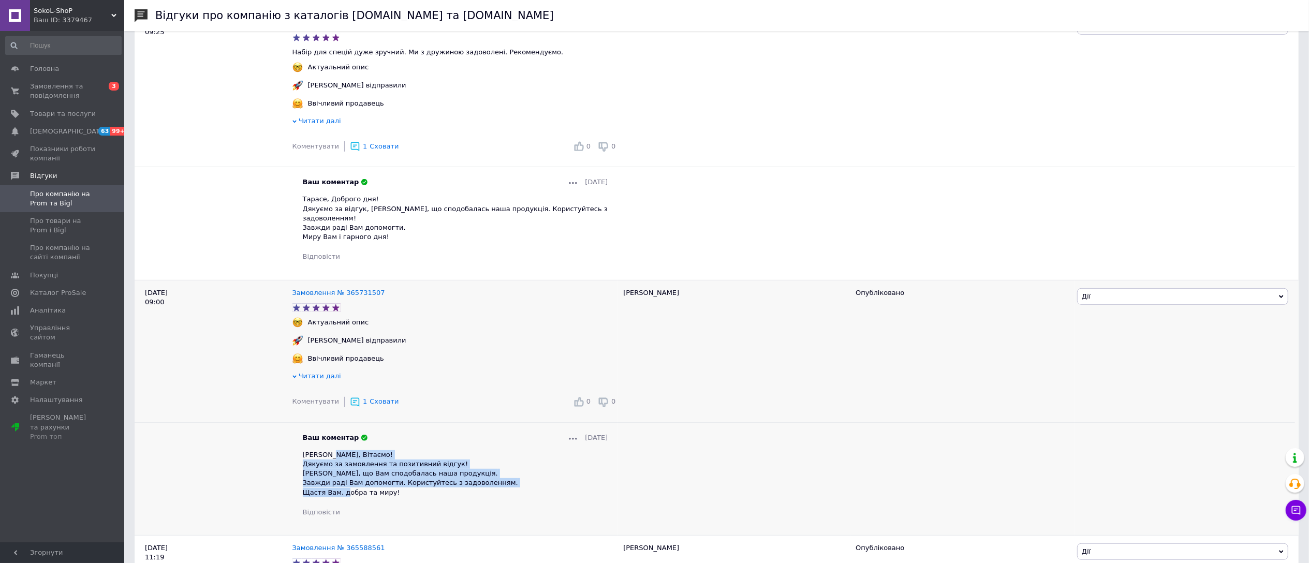
drag, startPoint x: 330, startPoint y: 455, endPoint x: 390, endPoint y: 491, distance: 70.6
click at [390, 491] on div "Вадиме, Вітаємо! Дякуємо за замовлення та позитивний відгук! Радіємо, що Вам сп…" at bounding box center [455, 473] width 305 height 47
copy span "Вітаємо! Дякуємо за замовлення та позитивний відгук! Радіємо, що Вам сподобалас…"
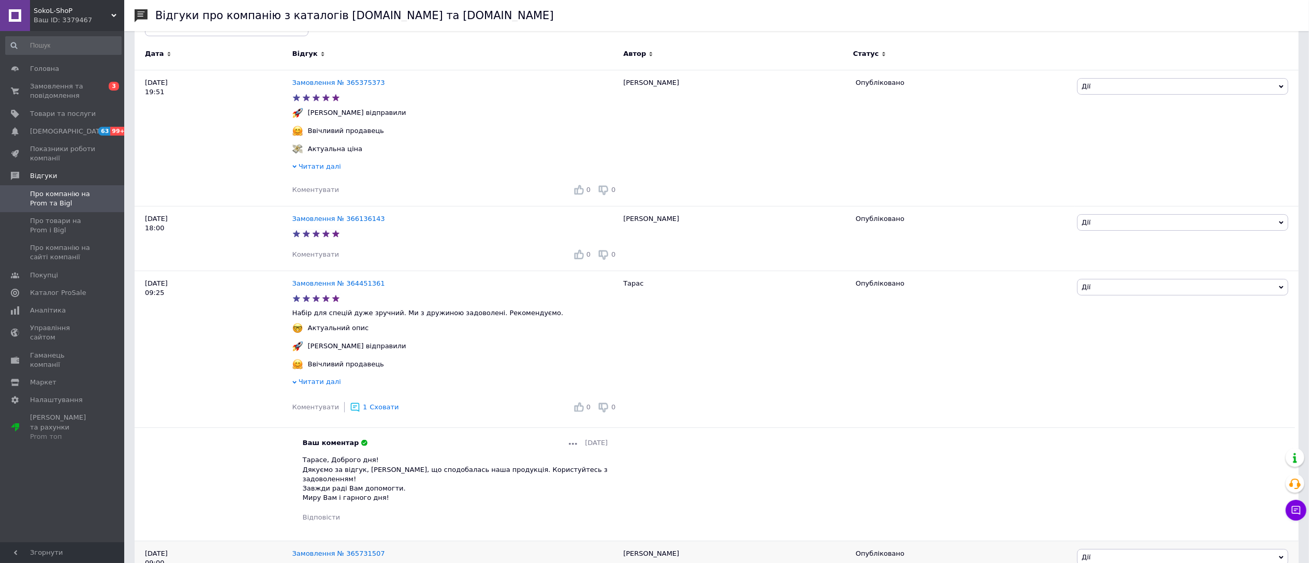
scroll to position [138, 0]
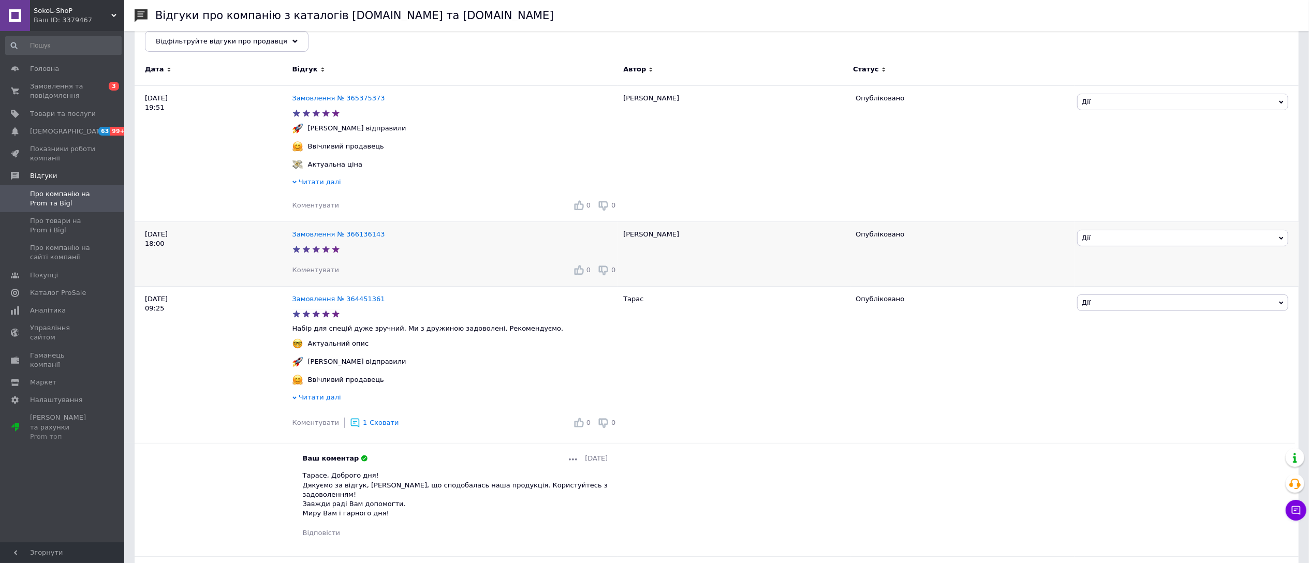
click at [315, 273] on span "Коментувати" at bounding box center [316, 270] width 47 height 8
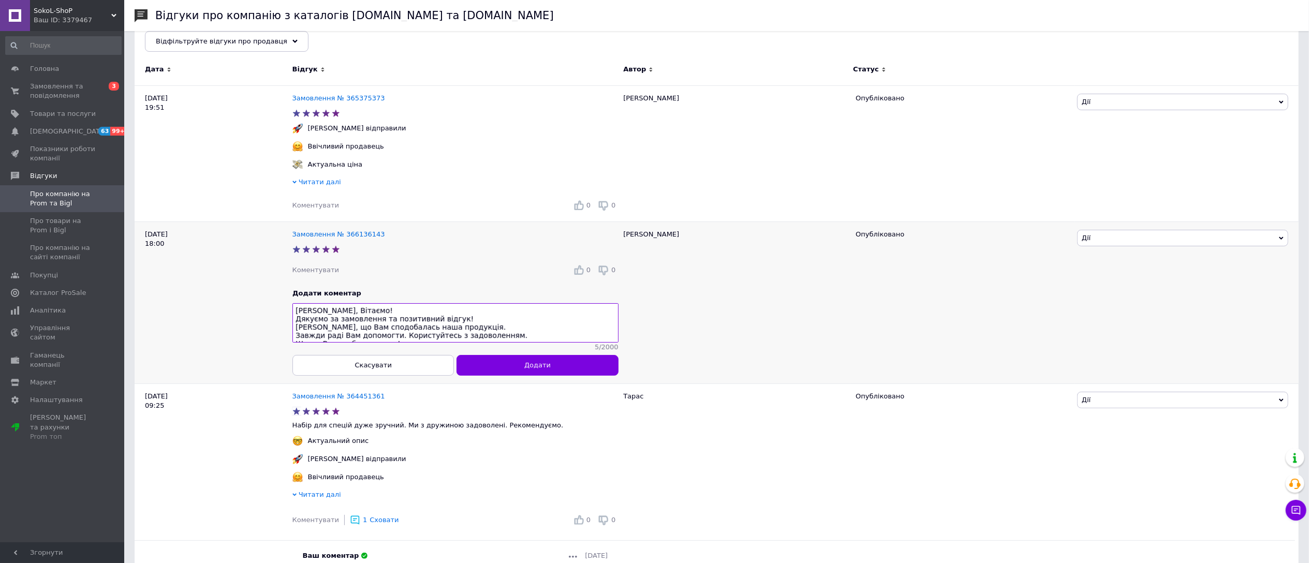
scroll to position [7, 0]
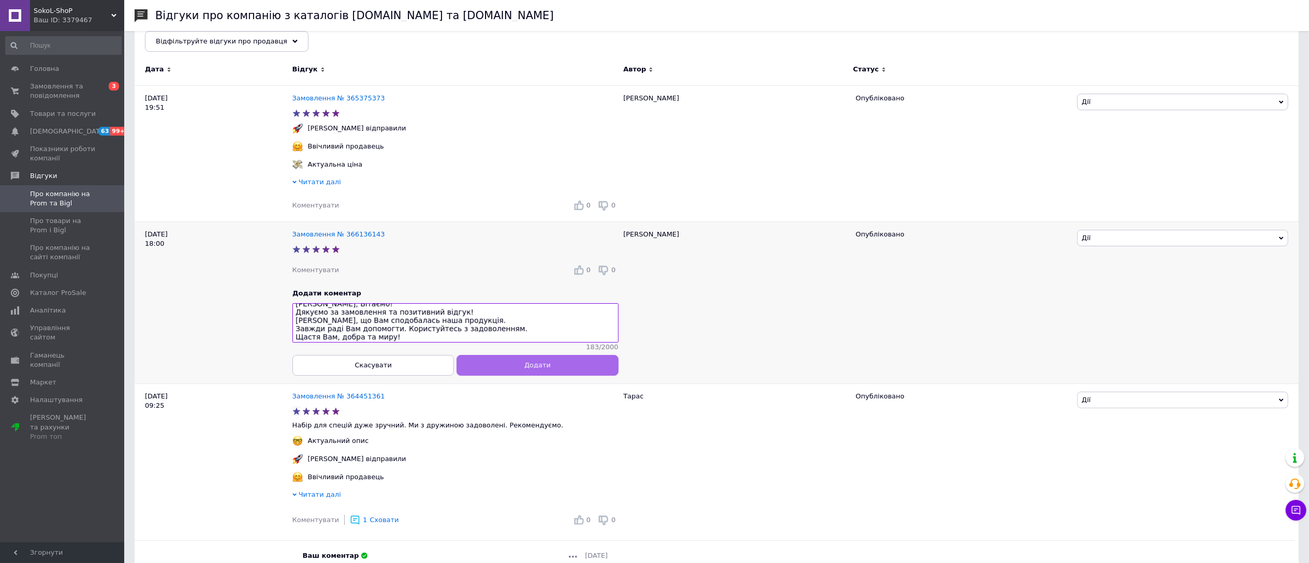
type textarea "Яне, Вітаємо! Дякуємо за замовлення та позитивний відгук! Радіємо, що Вам сподо…"
click at [483, 369] on button "Додати" at bounding box center [538, 365] width 162 height 21
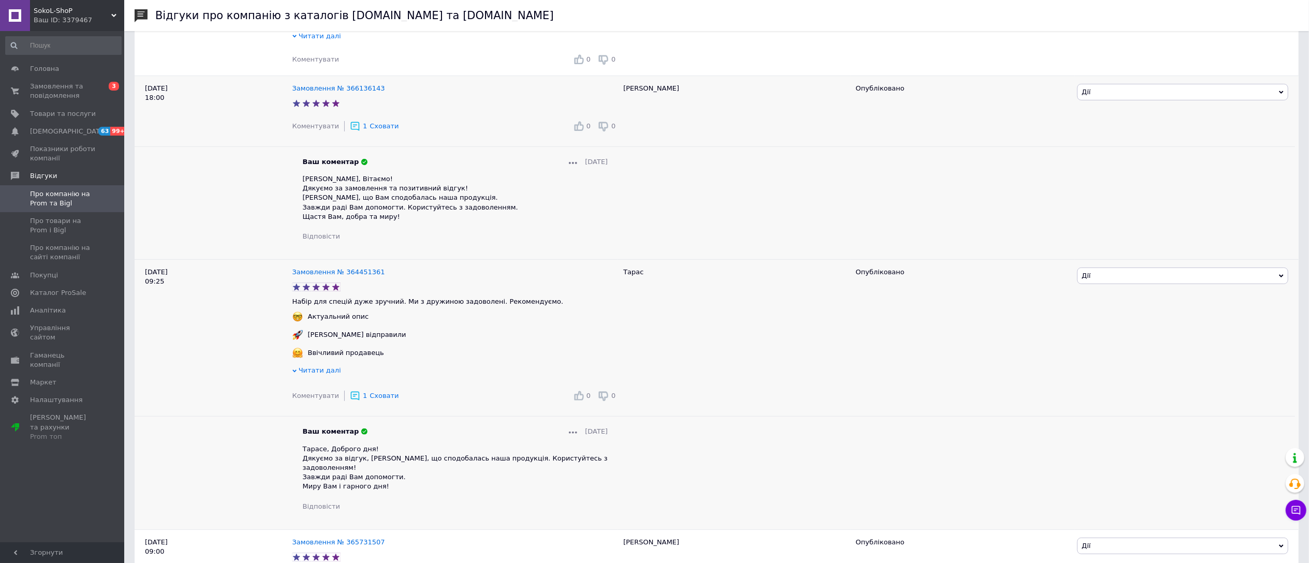
scroll to position [345, 0]
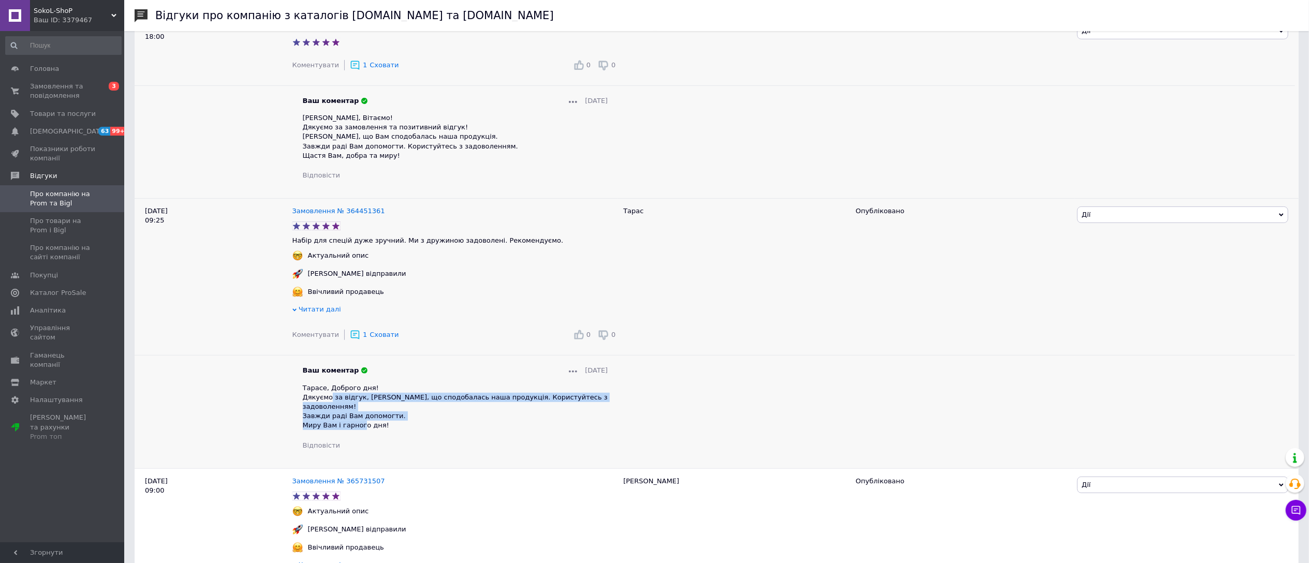
drag, startPoint x: 345, startPoint y: 406, endPoint x: 379, endPoint y: 421, distance: 38.0
click at [379, 421] on div "Тарасе, Доброго дня! Дякуємо за відгук, Радіємо, що сподобалась наша продукція.…" at bounding box center [455, 407] width 305 height 47
drag, startPoint x: 328, startPoint y: 395, endPoint x: 387, endPoint y: 422, distance: 65.6
click at [387, 422] on div "Тарасе, Доброго дня! Дякуємо за відгук, Радіємо, що сподобалась наша продукція.…" at bounding box center [455, 407] width 305 height 47
copy span "Доброго дня! Дякуємо за відгук, Радіємо, що сподобалась наша продукція. Користу…"
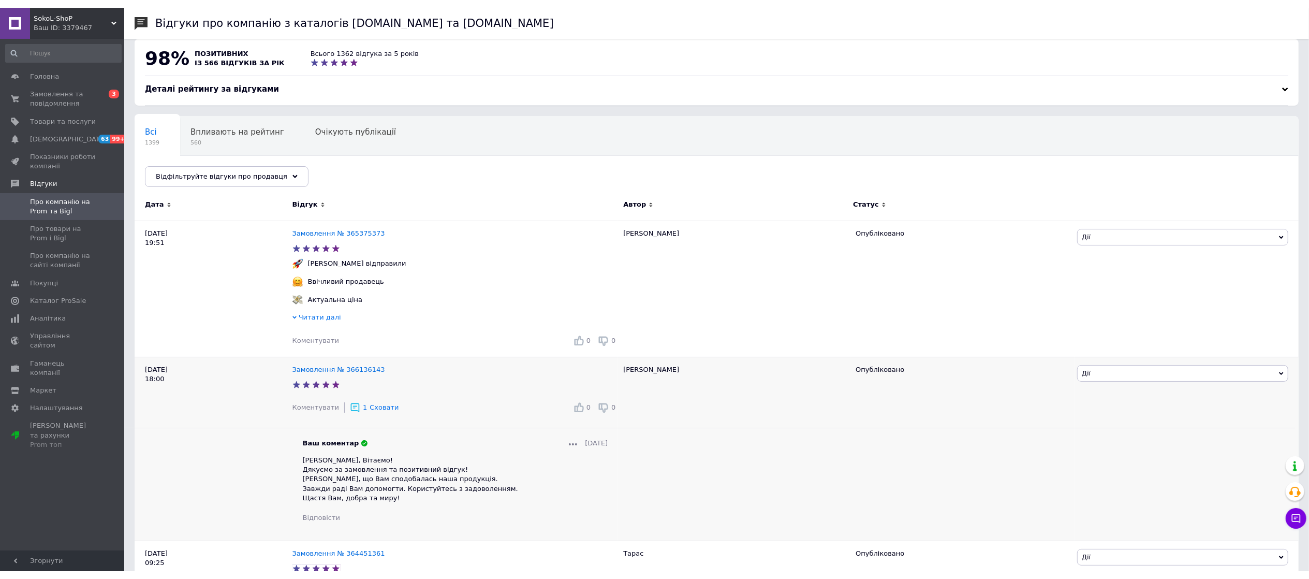
scroll to position [0, 0]
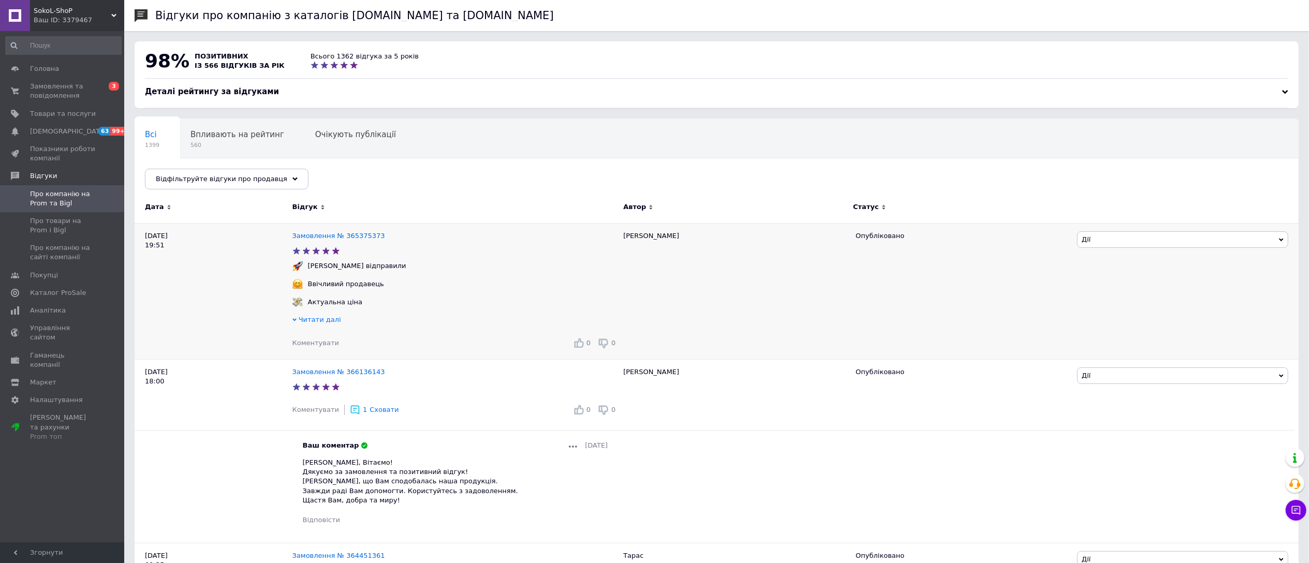
click at [318, 345] on span "Коментувати" at bounding box center [316, 343] width 47 height 8
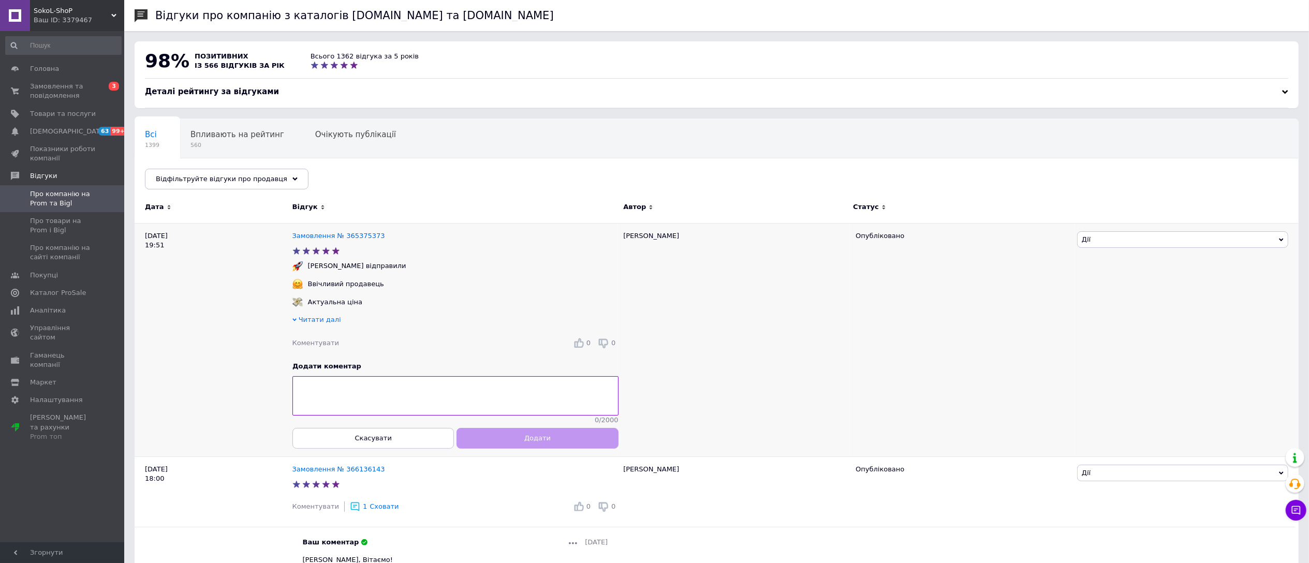
click at [328, 391] on textarea at bounding box center [456, 395] width 326 height 39
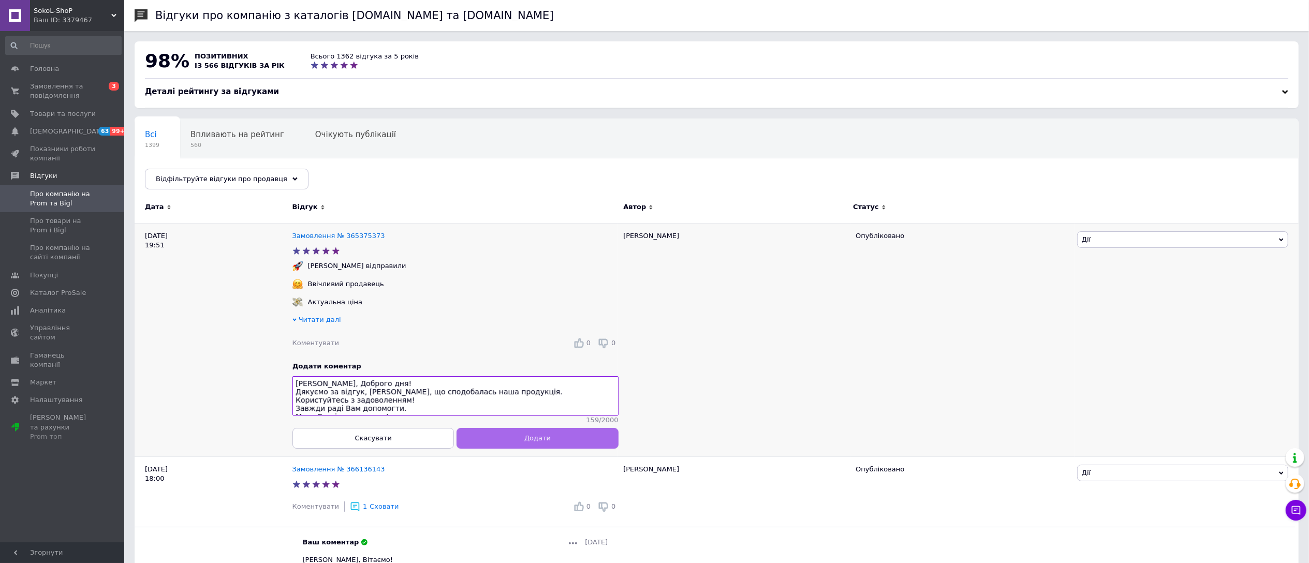
type textarea "Тетяна, Доброго дня! Дякуємо за відгук, Радіємо, що сподобалась наша продукція.…"
click at [508, 443] on button "Додати" at bounding box center [538, 438] width 162 height 21
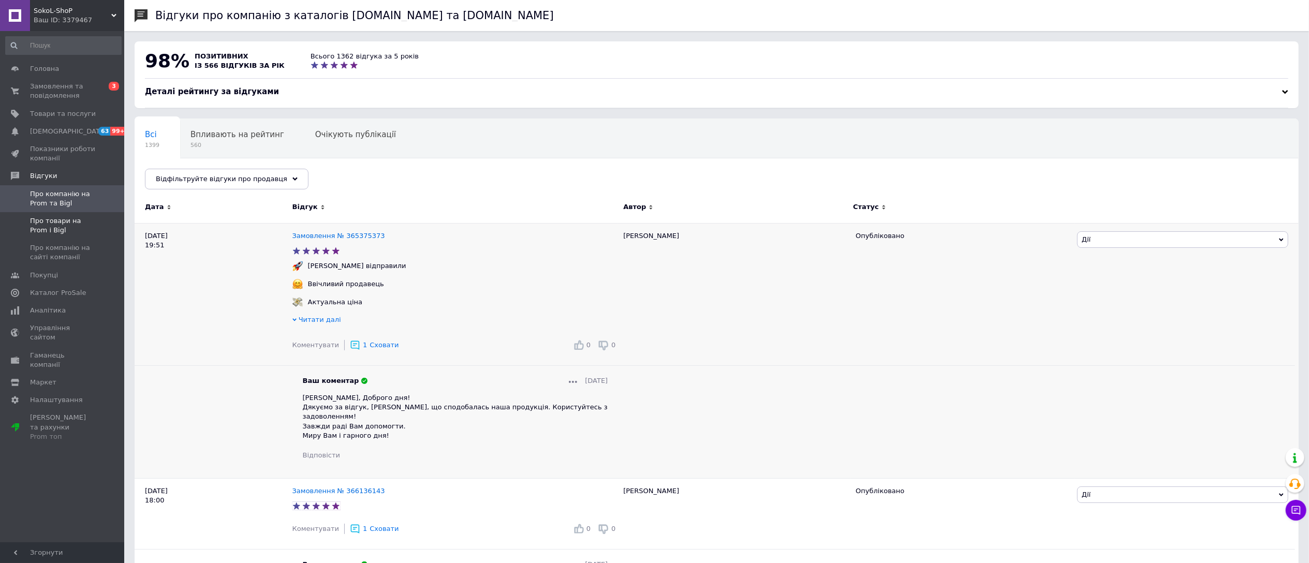
click at [65, 226] on span "Про товари на Prom і Bigl" at bounding box center [63, 225] width 66 height 19
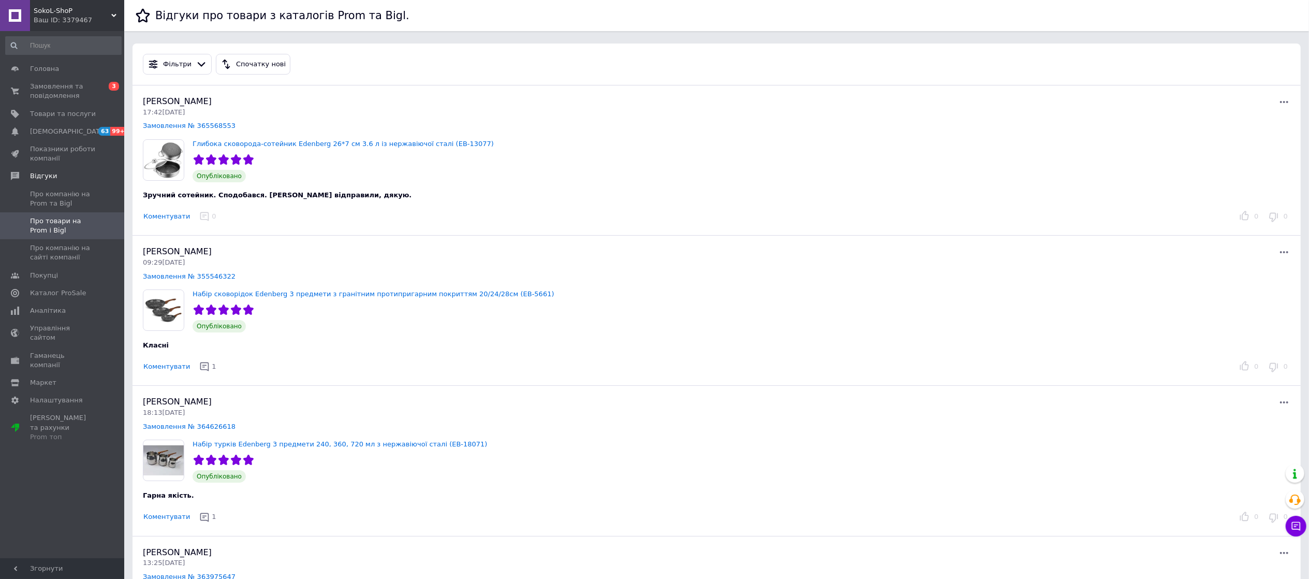
scroll to position [34, 0]
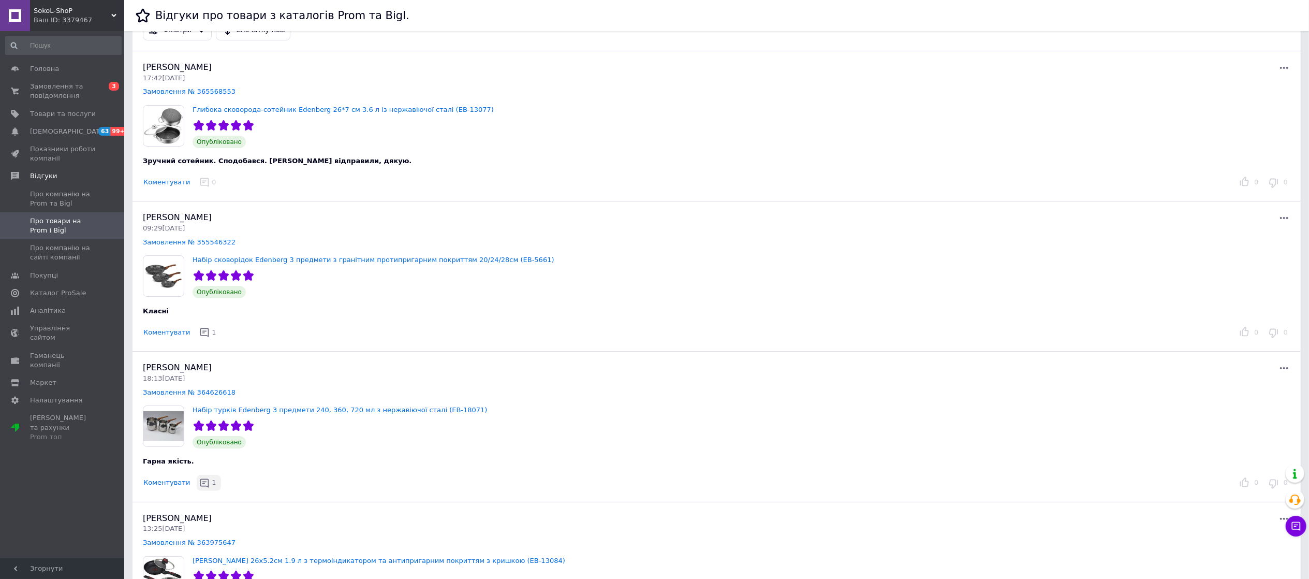
click at [199, 484] on icon "button" at bounding box center [204, 483] width 10 height 10
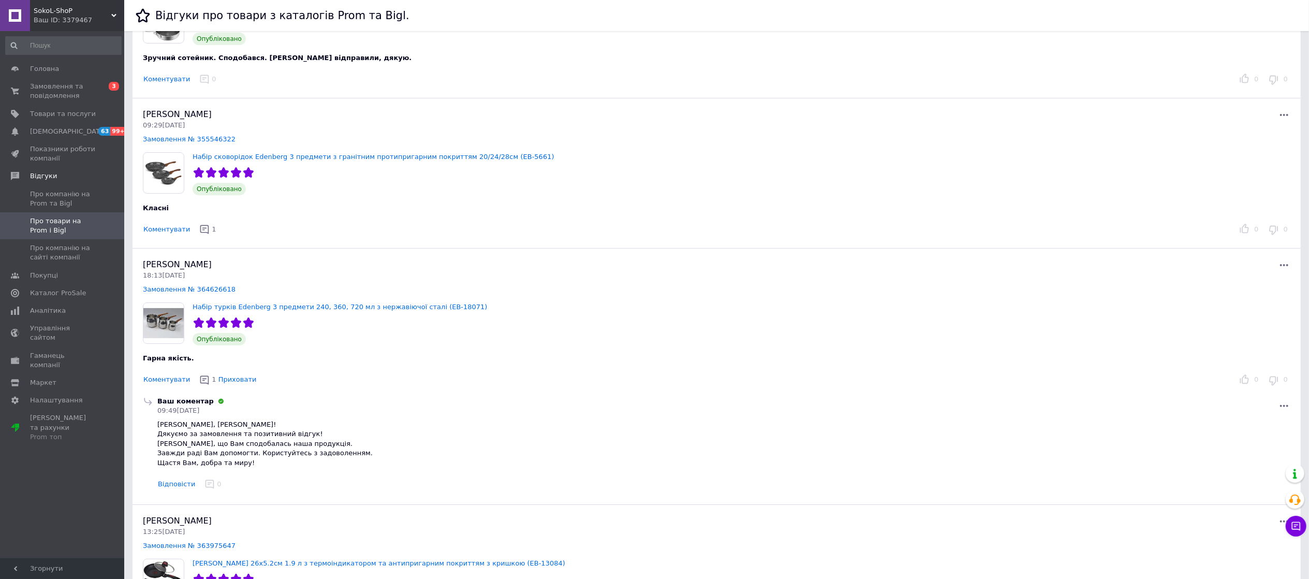
scroll to position [138, 0]
drag, startPoint x: 185, startPoint y: 426, endPoint x: 243, endPoint y: 469, distance: 72.5
click at [243, 469] on div "Ваш коментар 09:49, 12.10.25 Наталія, Вітаємо! Дякуємо за замовлення та позитив…" at bounding box center [723, 444] width 1137 height 96
copy span "Вітаємо! Дякуємо за замовлення та позитивний відгук! Радіємо, що Вам сподобалас…"
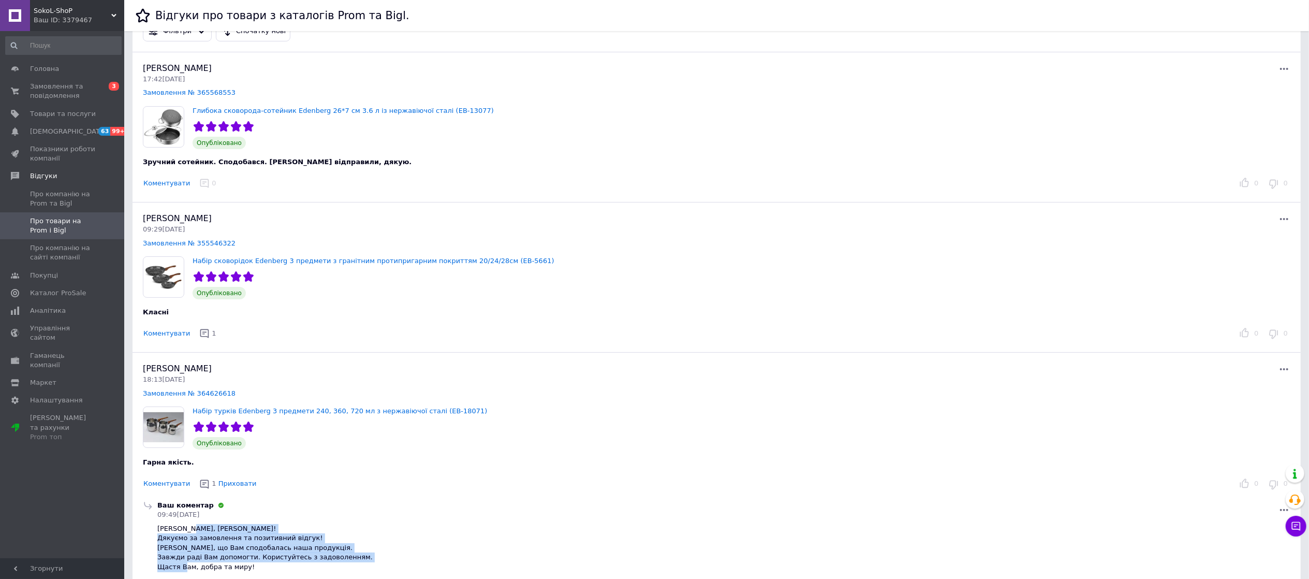
scroll to position [0, 0]
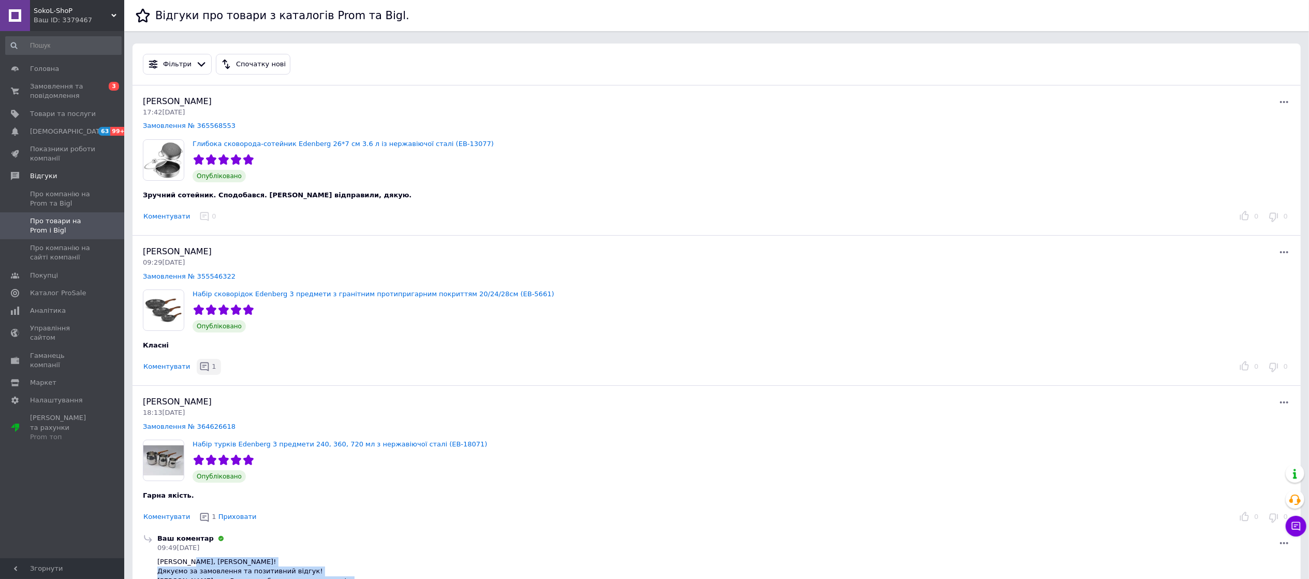
click at [200, 369] on icon "button" at bounding box center [204, 366] width 10 height 10
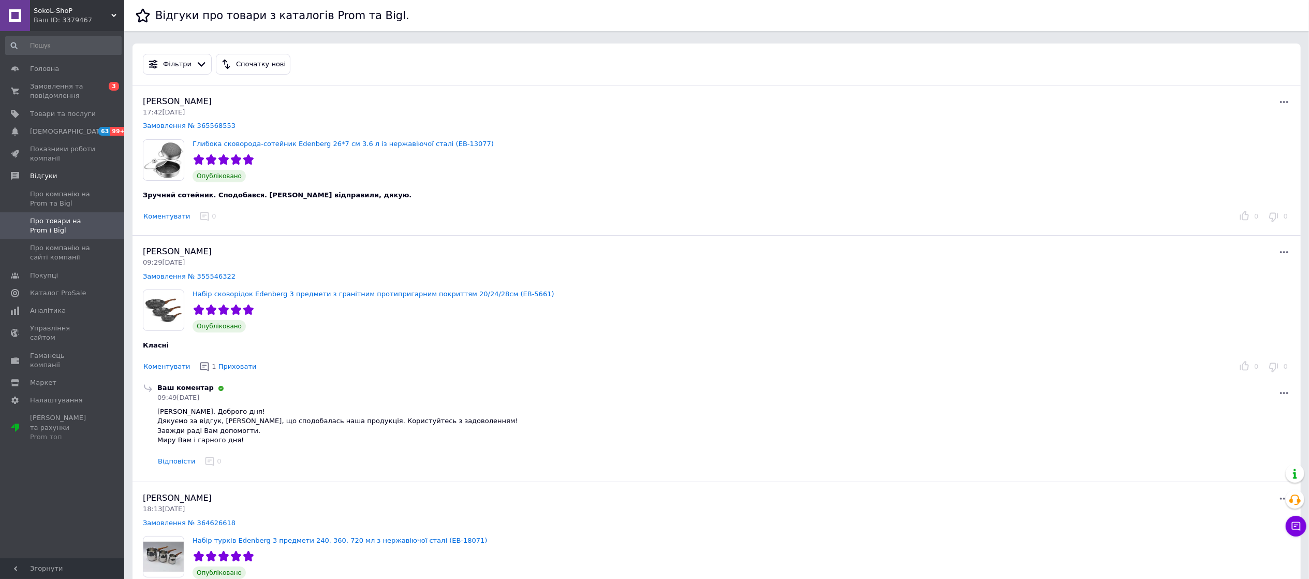
click at [181, 215] on button "Коментувати" at bounding box center [167, 216] width 48 height 11
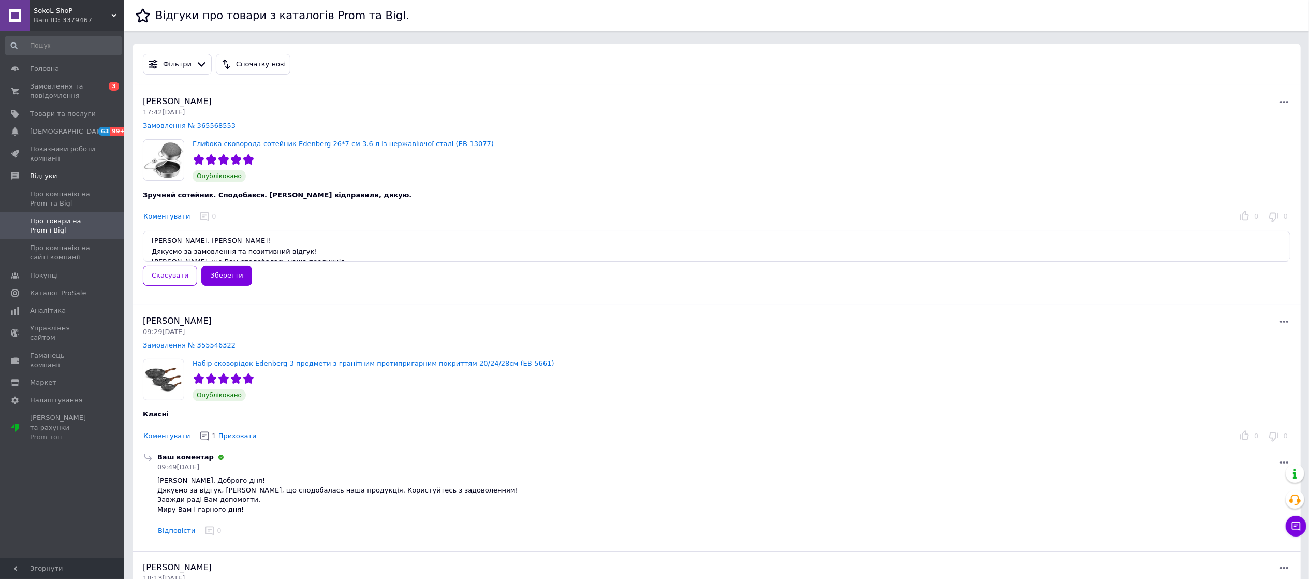
scroll to position [27, 0]
type textarea "Наталія, Вітаємо! Дякуємо за замовлення та позитивний відгук! Радіємо, що Вам с…"
click at [214, 275] on button "Зберегти" at bounding box center [226, 276] width 50 height 20
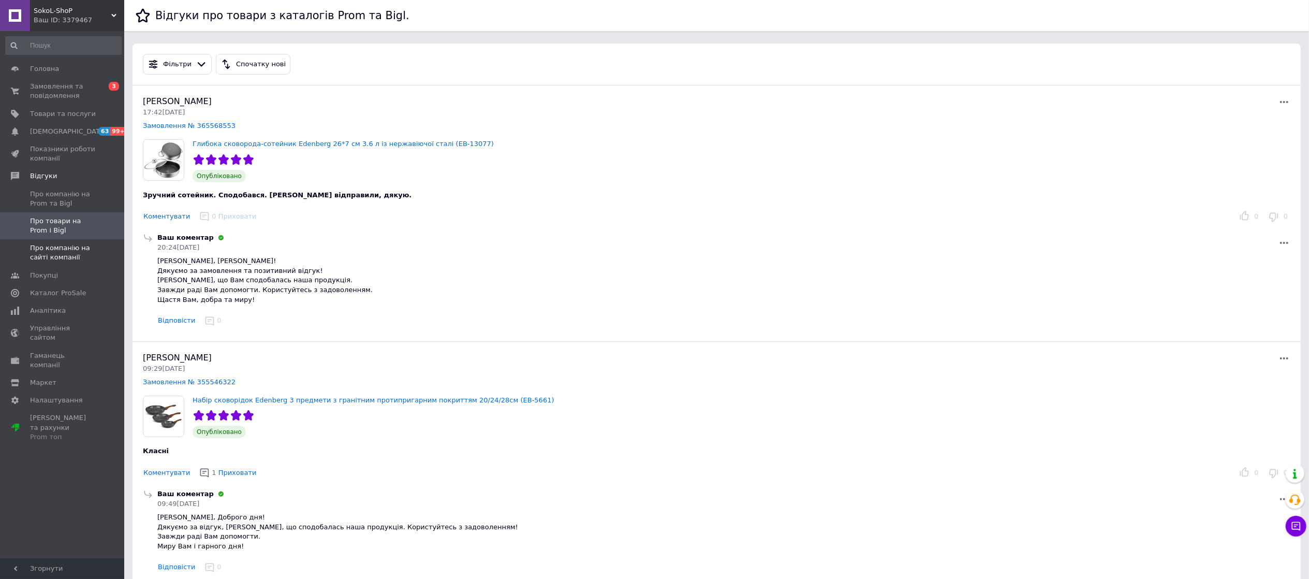
click at [61, 250] on span "Про компанію на сайті компанії" at bounding box center [63, 252] width 66 height 19
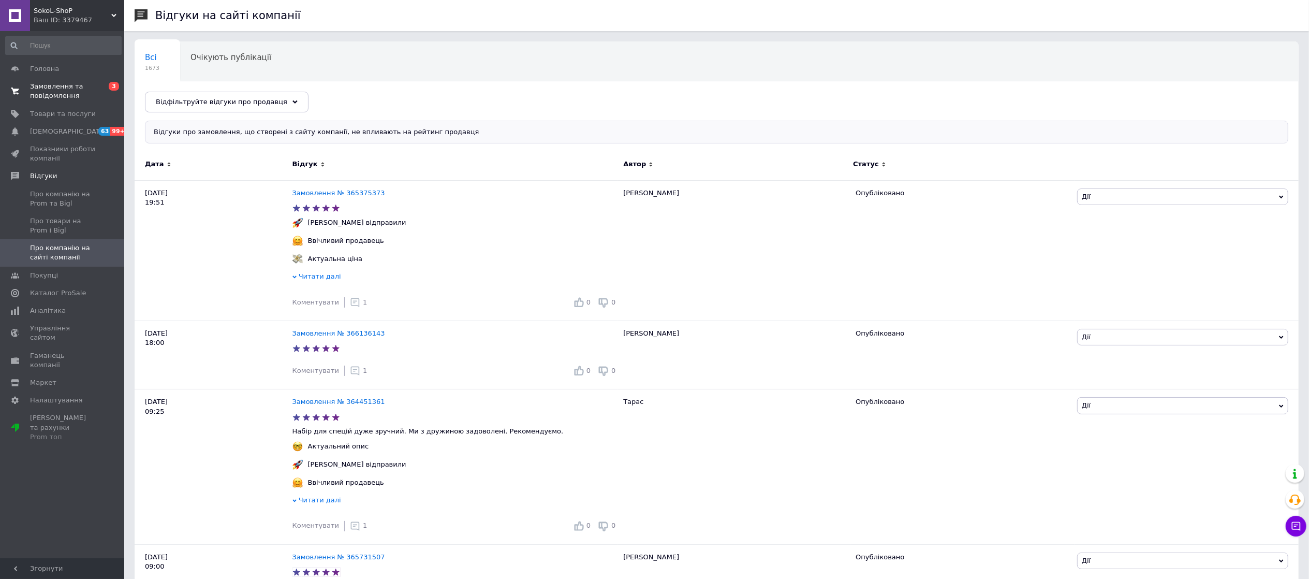
click at [44, 88] on span "Замовлення та повідомлення" at bounding box center [63, 91] width 66 height 19
